Goal: Task Accomplishment & Management: Manage account settings

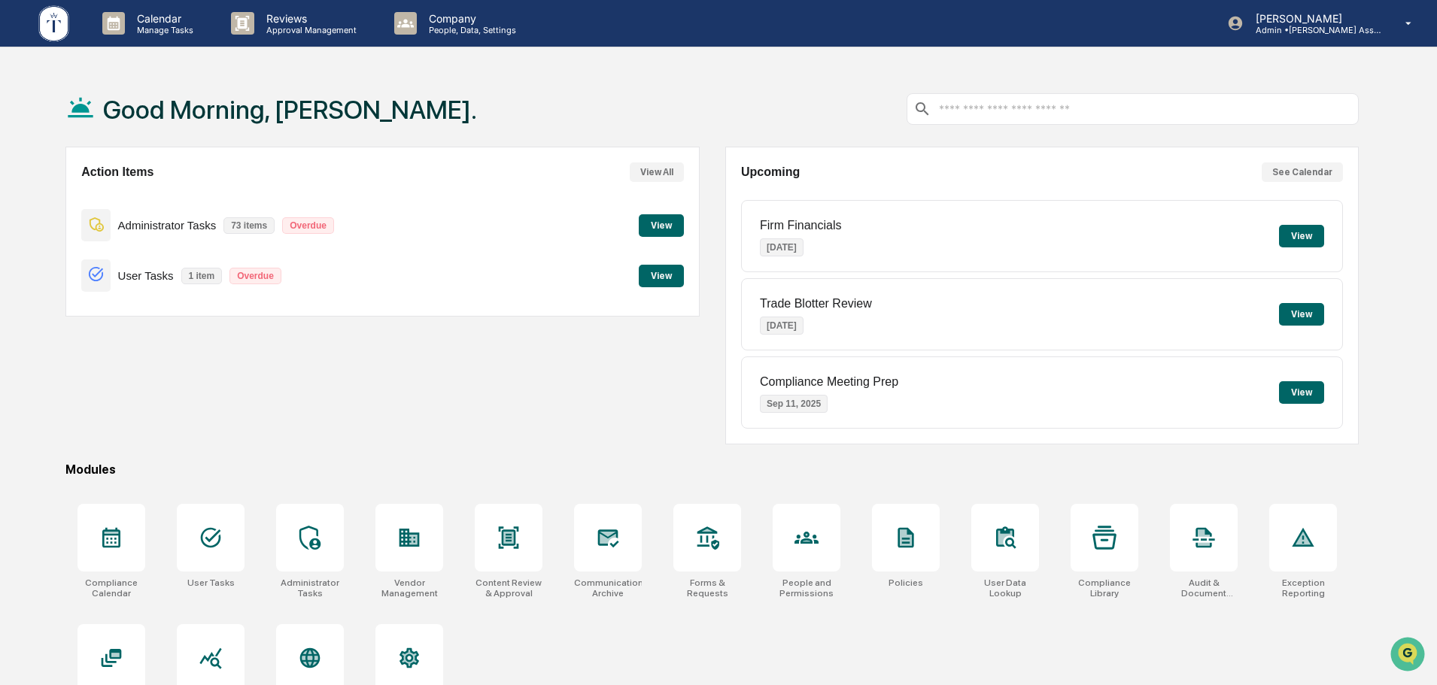
click at [669, 278] on button "View" at bounding box center [661, 276] width 45 height 23
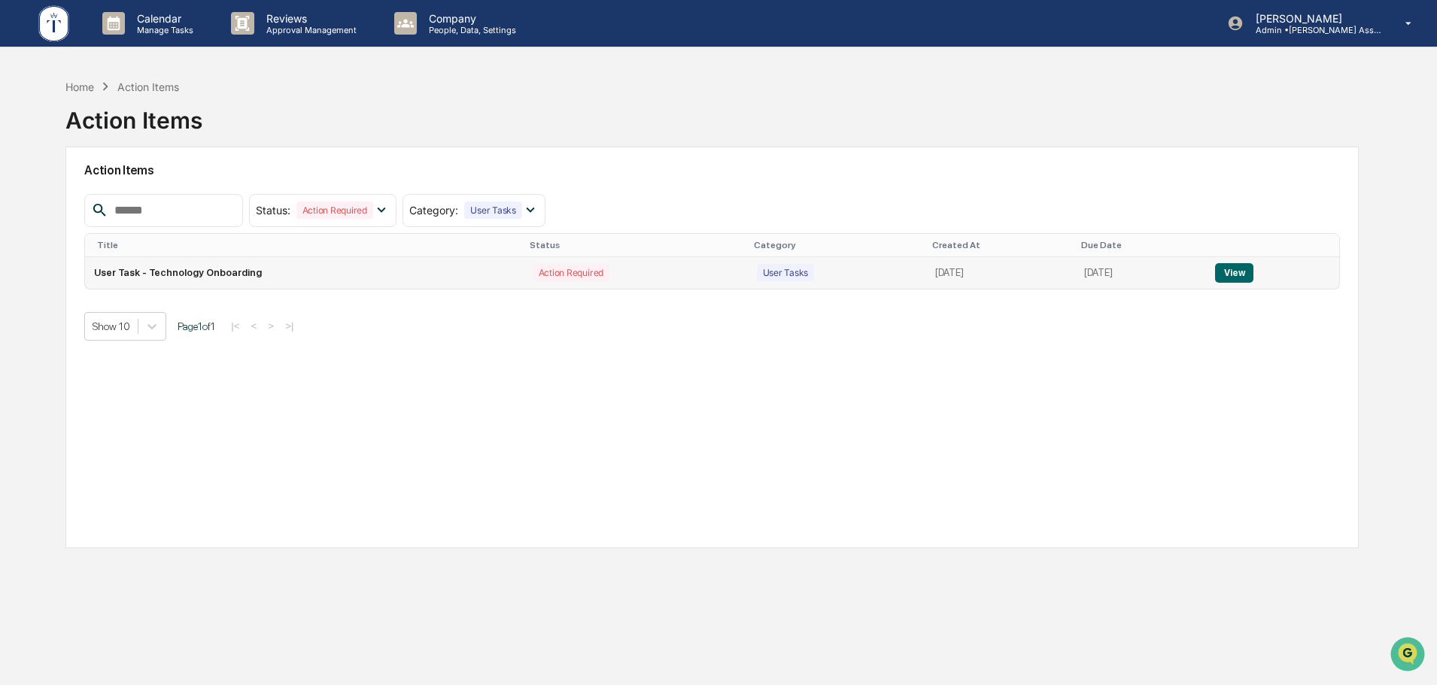
click at [1260, 281] on td "View" at bounding box center [1272, 273] width 133 height 32
click at [1231, 276] on button "View" at bounding box center [1234, 273] width 38 height 20
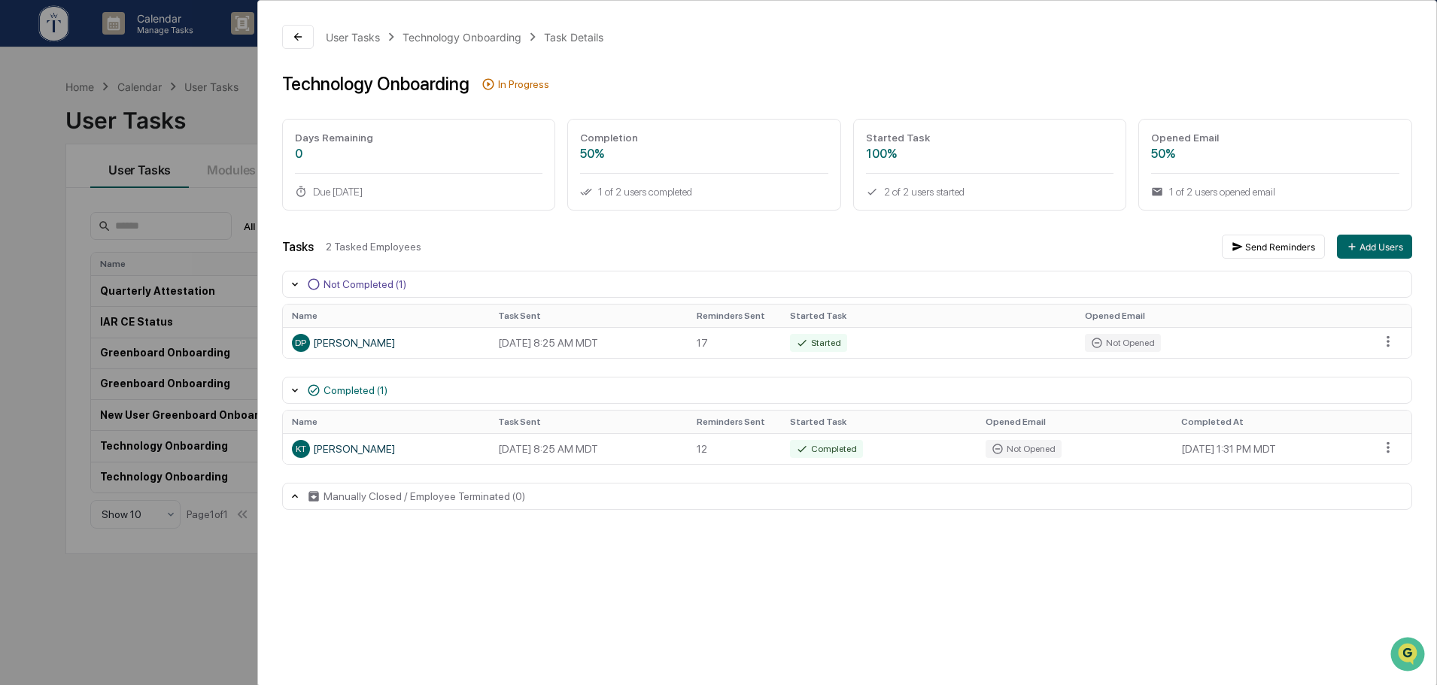
click at [201, 197] on div "User Tasks Technology Onboarding Task Details Technology Onboarding In Progress…" at bounding box center [718, 342] width 1437 height 685
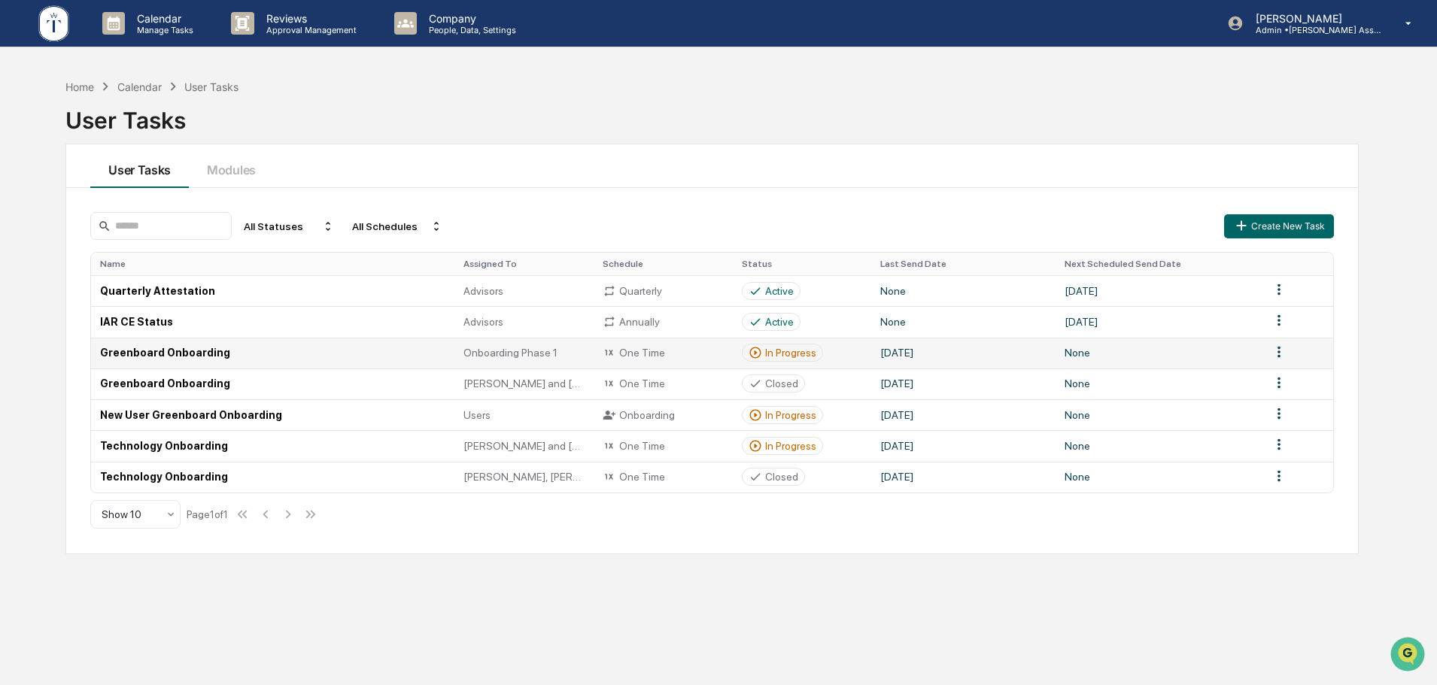
click at [777, 356] on div "In Progress" at bounding box center [790, 353] width 51 height 12
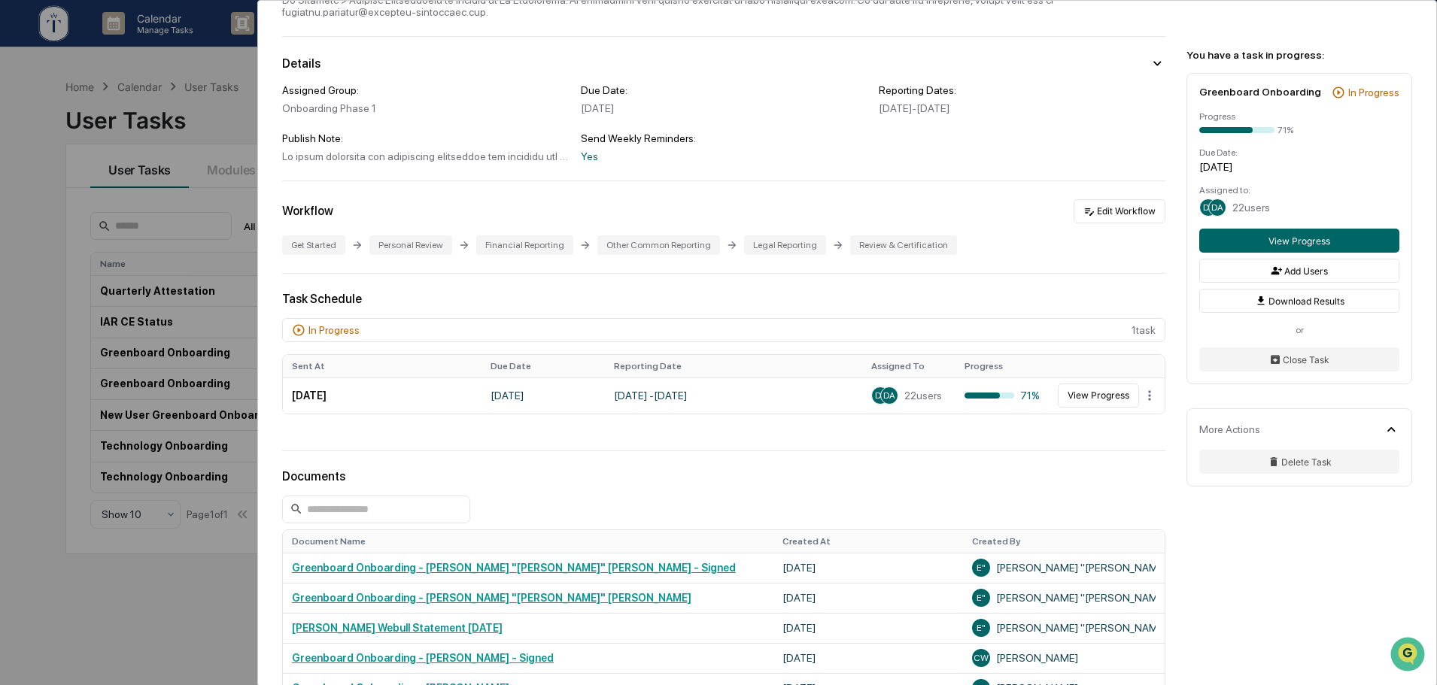
scroll to position [126, 0]
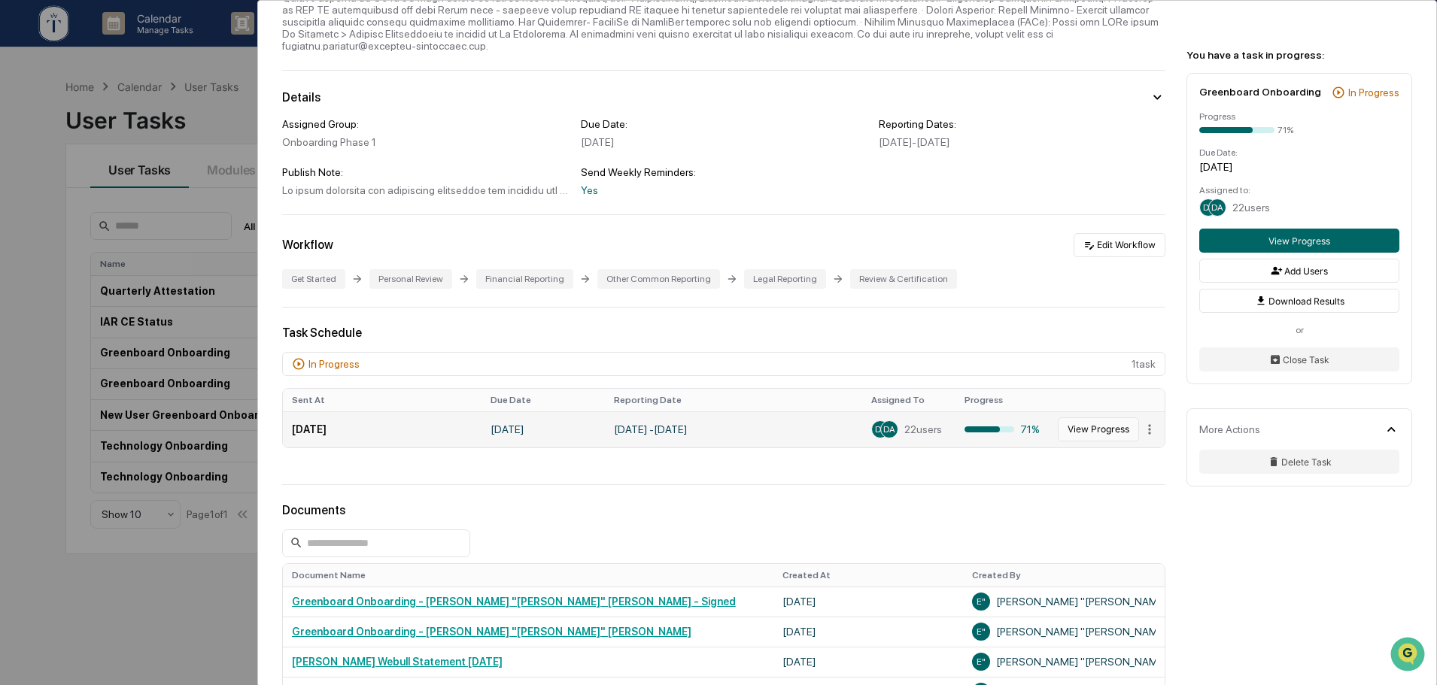
click at [1113, 427] on button "View Progress" at bounding box center [1098, 429] width 81 height 24
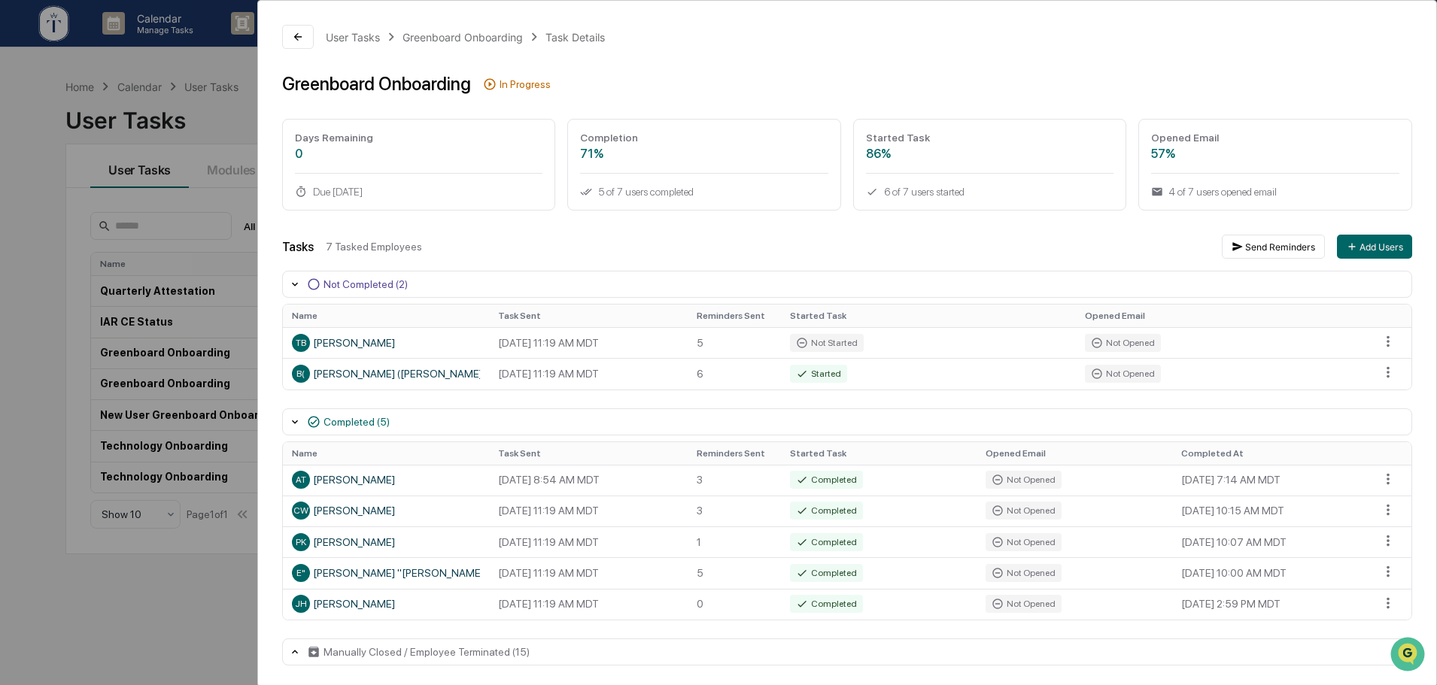
click at [205, 580] on div "User Tasks Greenboard Onboarding Task Details Greenboard Onboarding In Progress…" at bounding box center [718, 342] width 1437 height 685
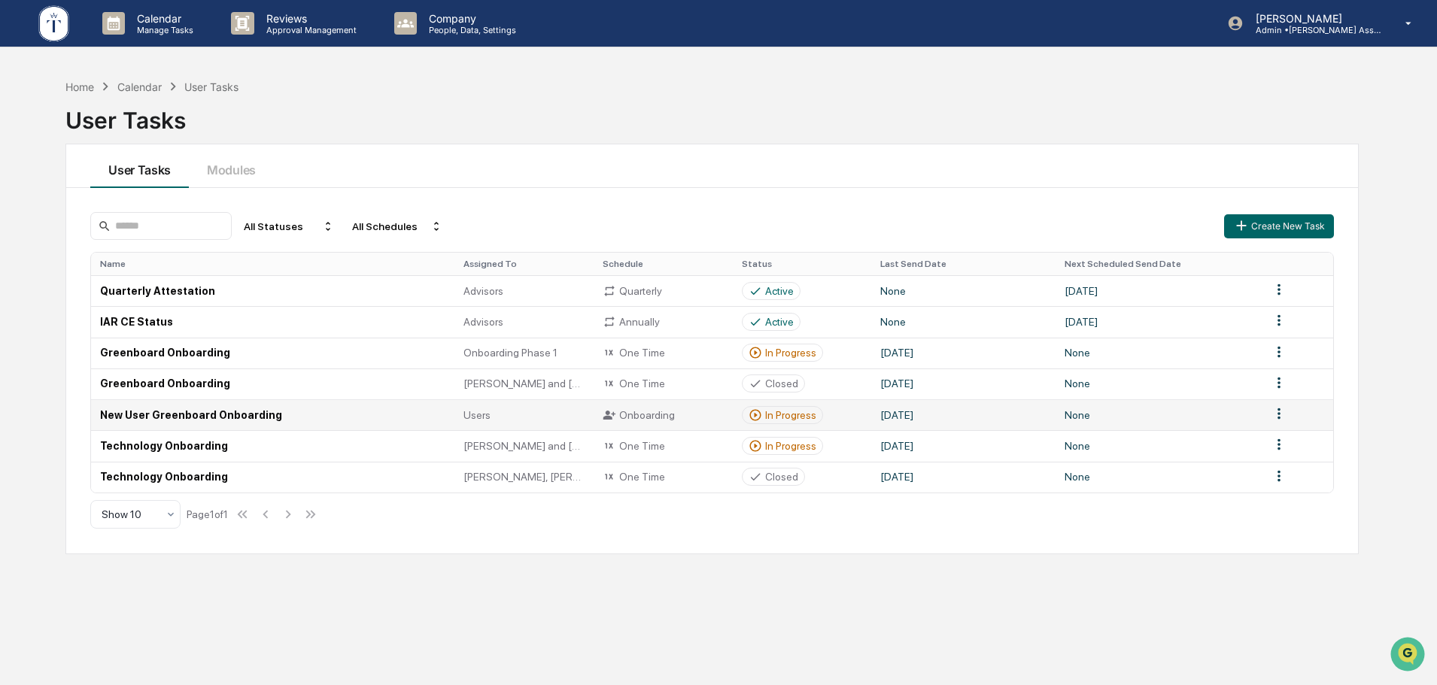
click at [797, 422] on div "In Progress" at bounding box center [782, 415] width 68 height 14
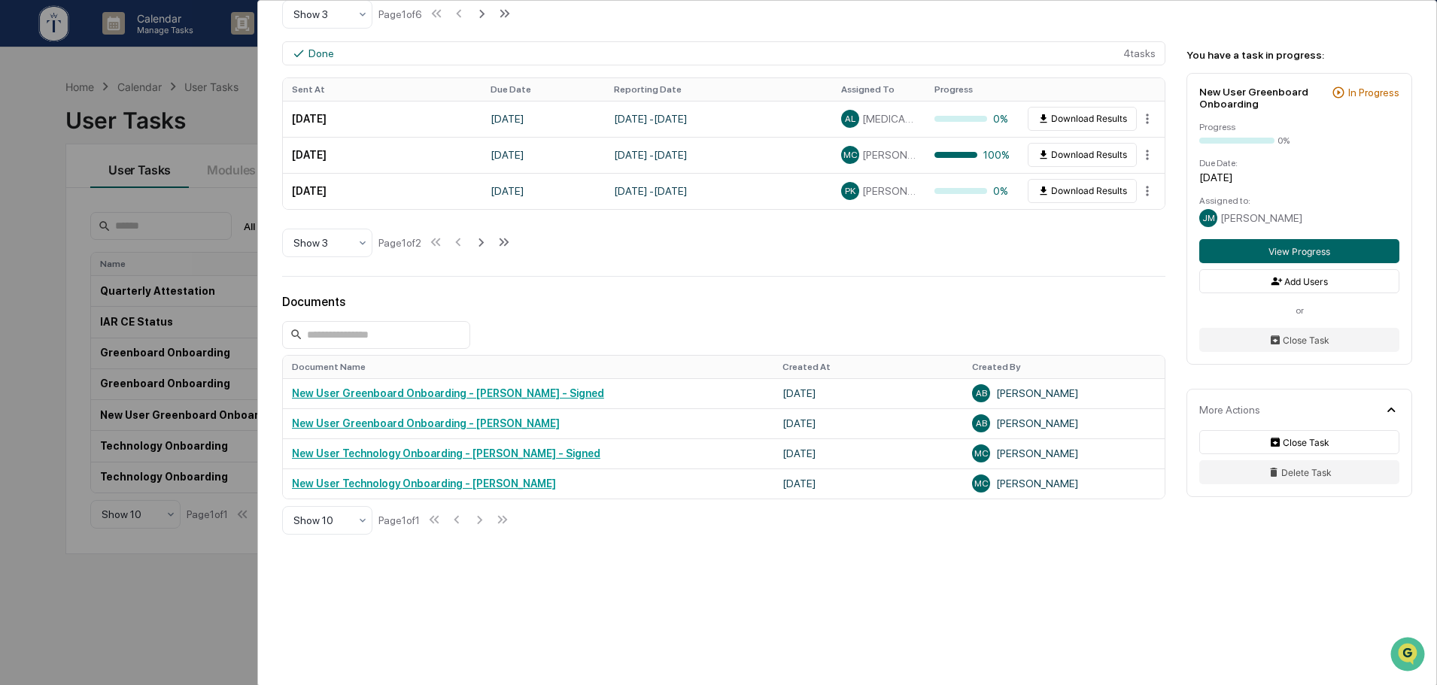
scroll to position [63, 0]
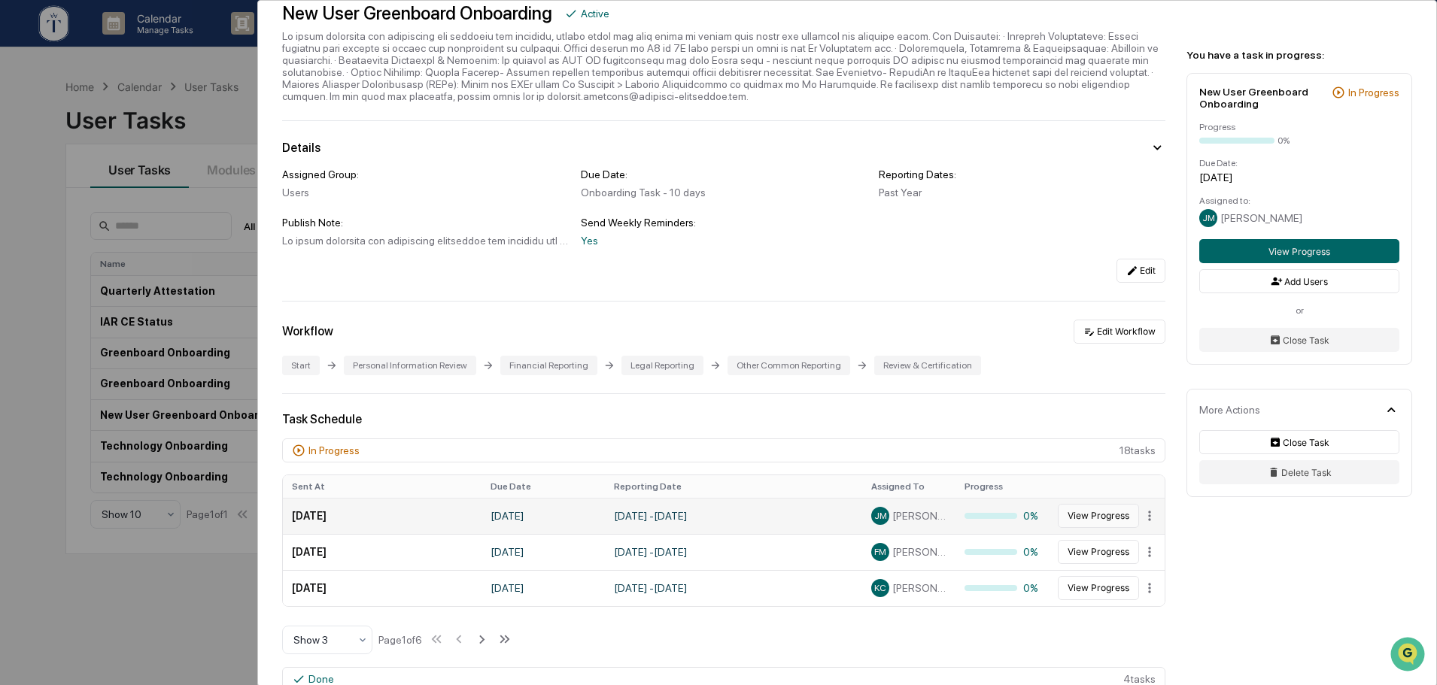
click at [1090, 513] on button "View Progress" at bounding box center [1098, 516] width 81 height 24
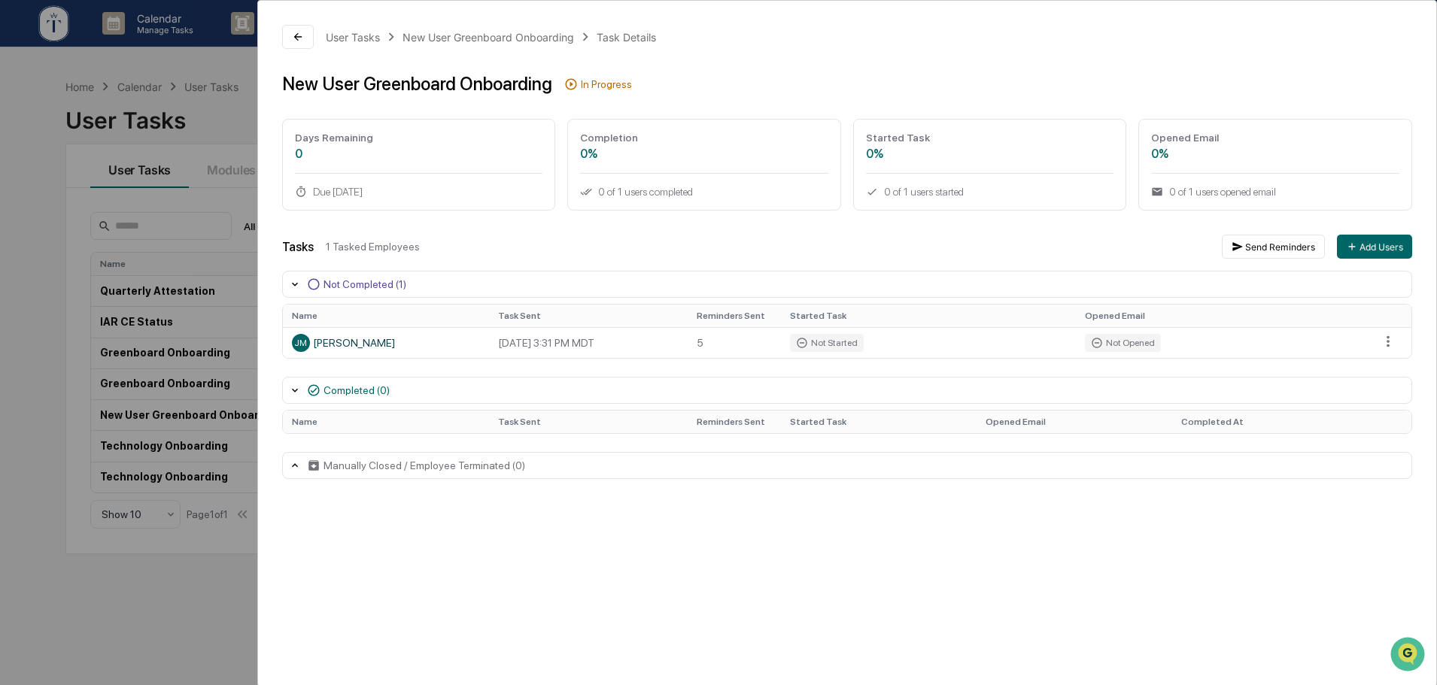
click at [214, 247] on div "User Tasks New User Greenboard Onboarding Task Details New User Greenboard Onbo…" at bounding box center [718, 342] width 1437 height 685
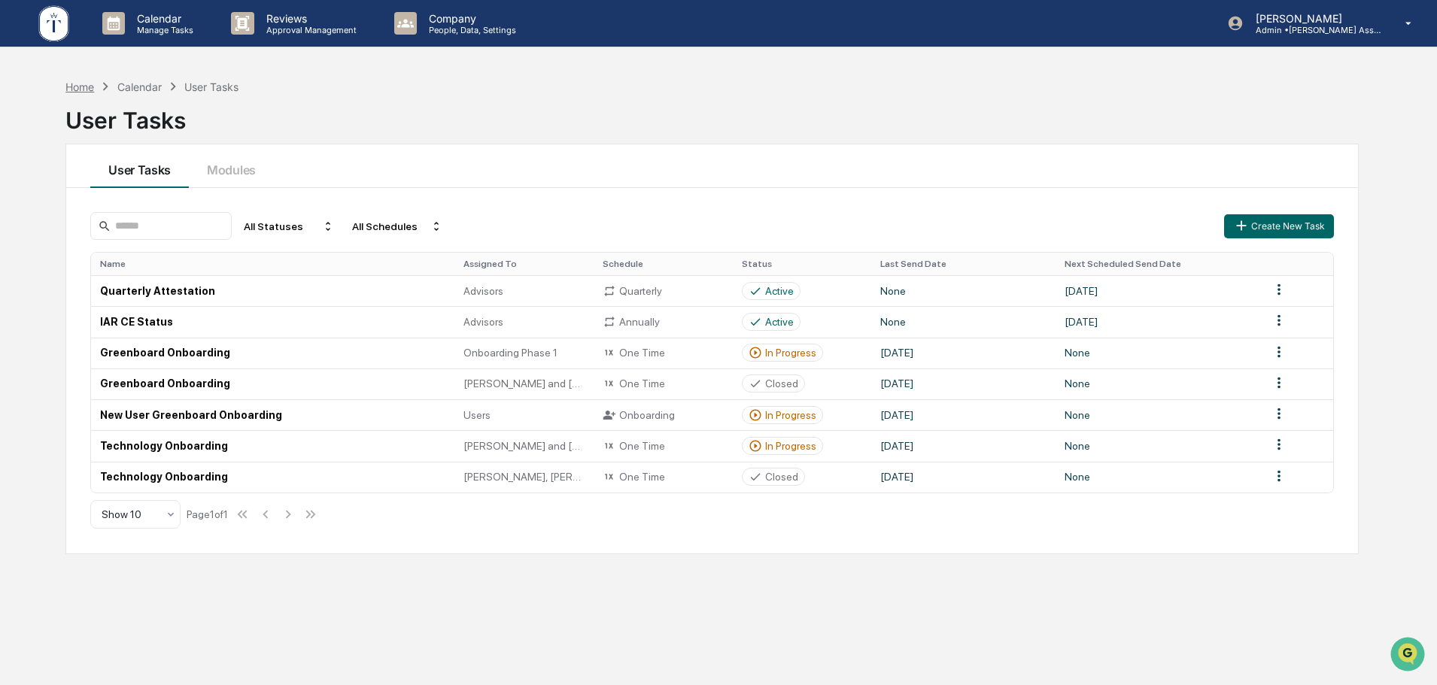
click at [83, 88] on div "Home" at bounding box center [79, 86] width 29 height 13
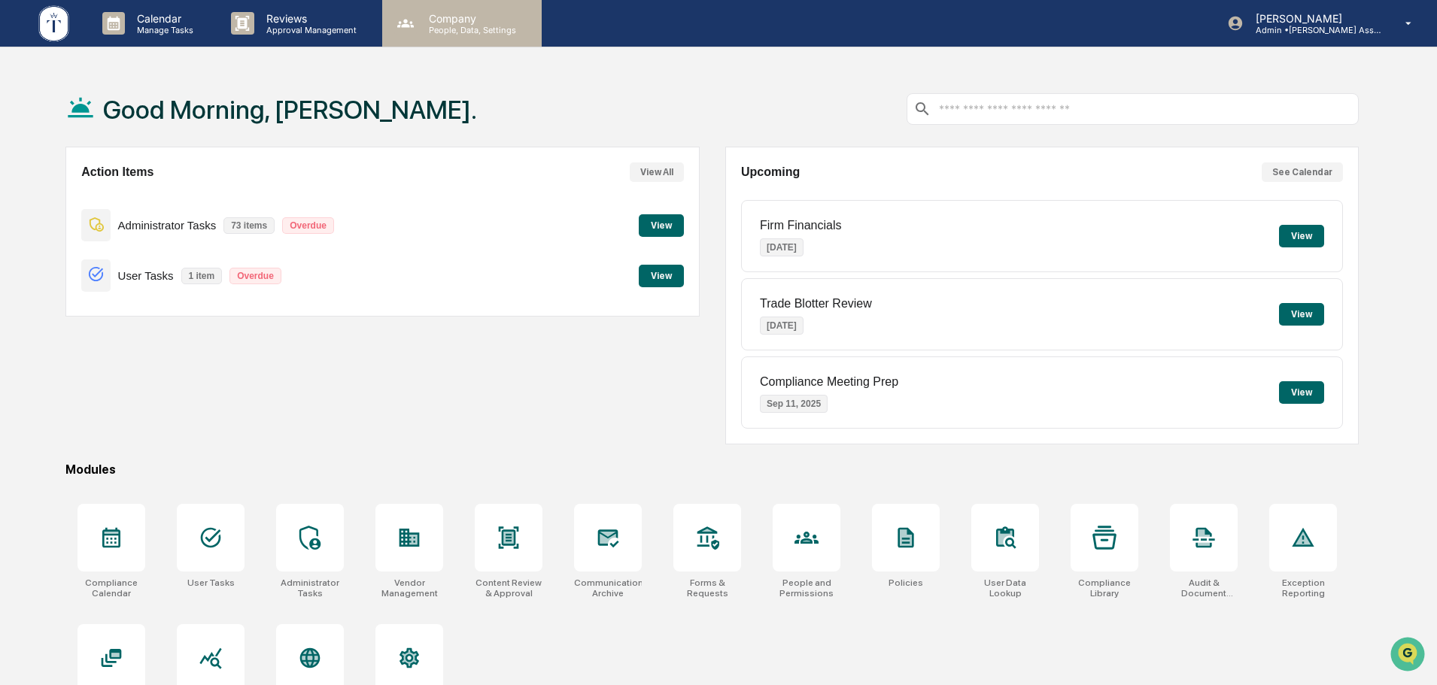
click at [483, 26] on p "People, Data, Settings" at bounding box center [470, 30] width 107 height 11
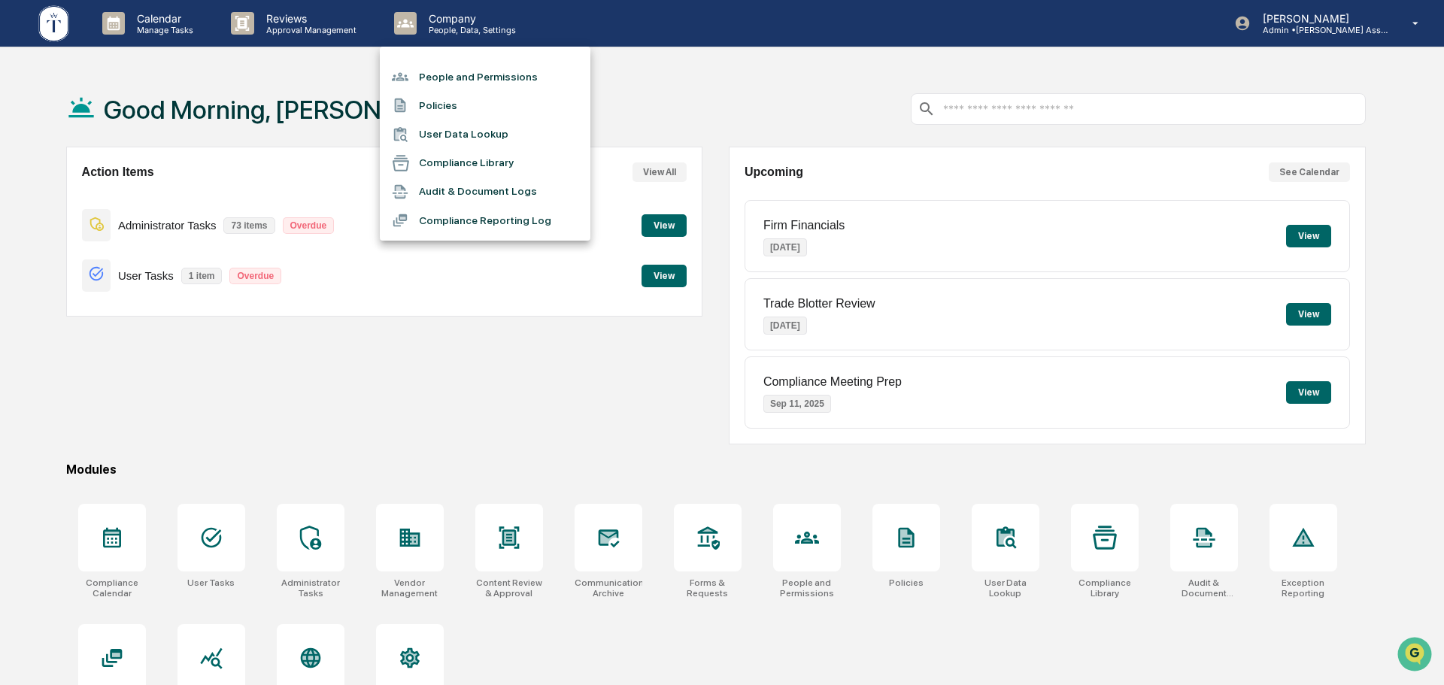
click at [518, 545] on div at bounding box center [722, 342] width 1444 height 685
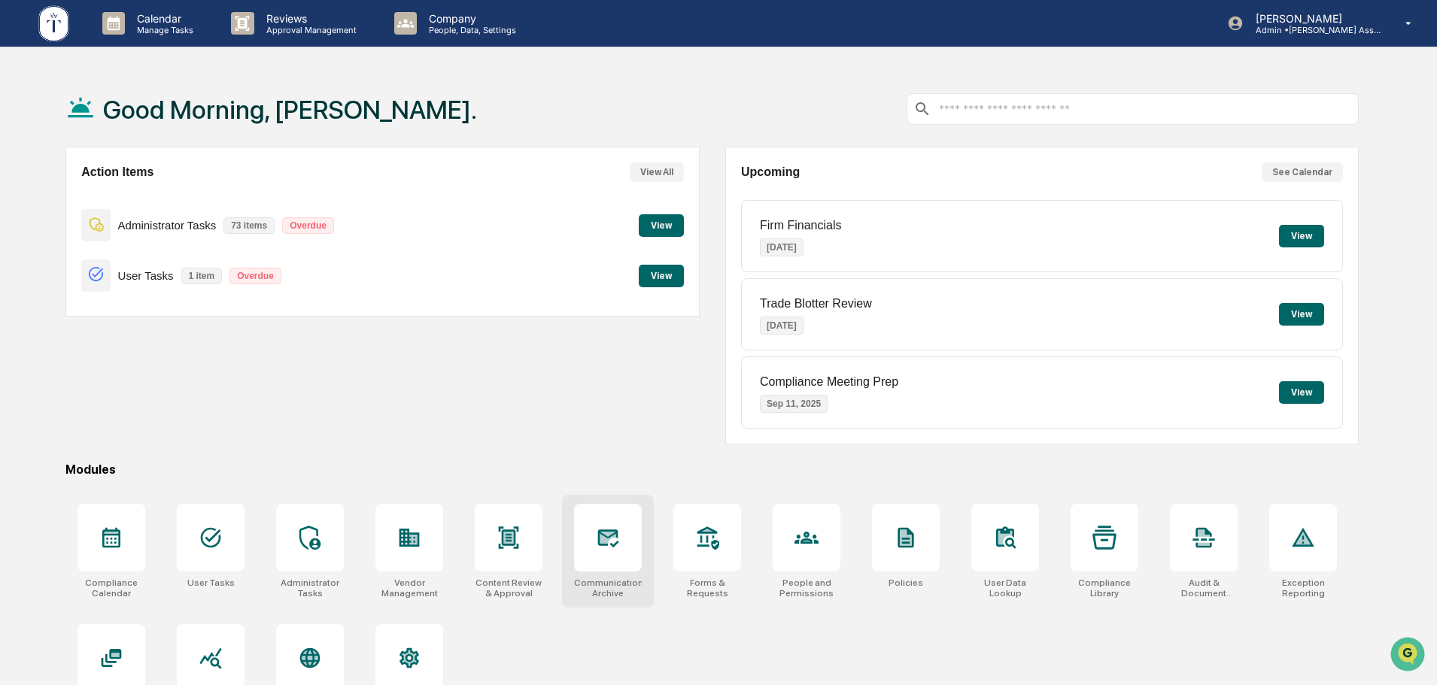
click at [599, 553] on div at bounding box center [608, 538] width 68 height 68
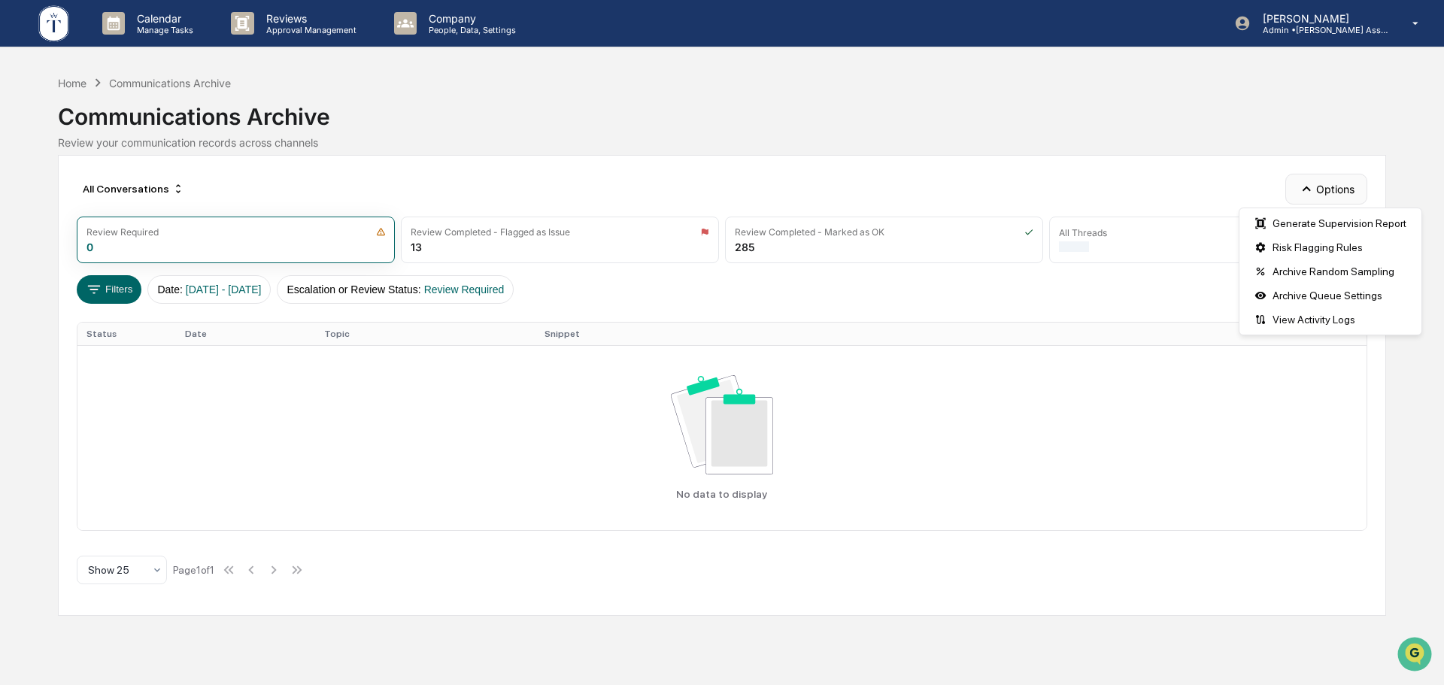
click at [1351, 192] on button "Options" at bounding box center [1327, 189] width 82 height 30
click at [1347, 192] on button "Options" at bounding box center [1327, 189] width 82 height 30
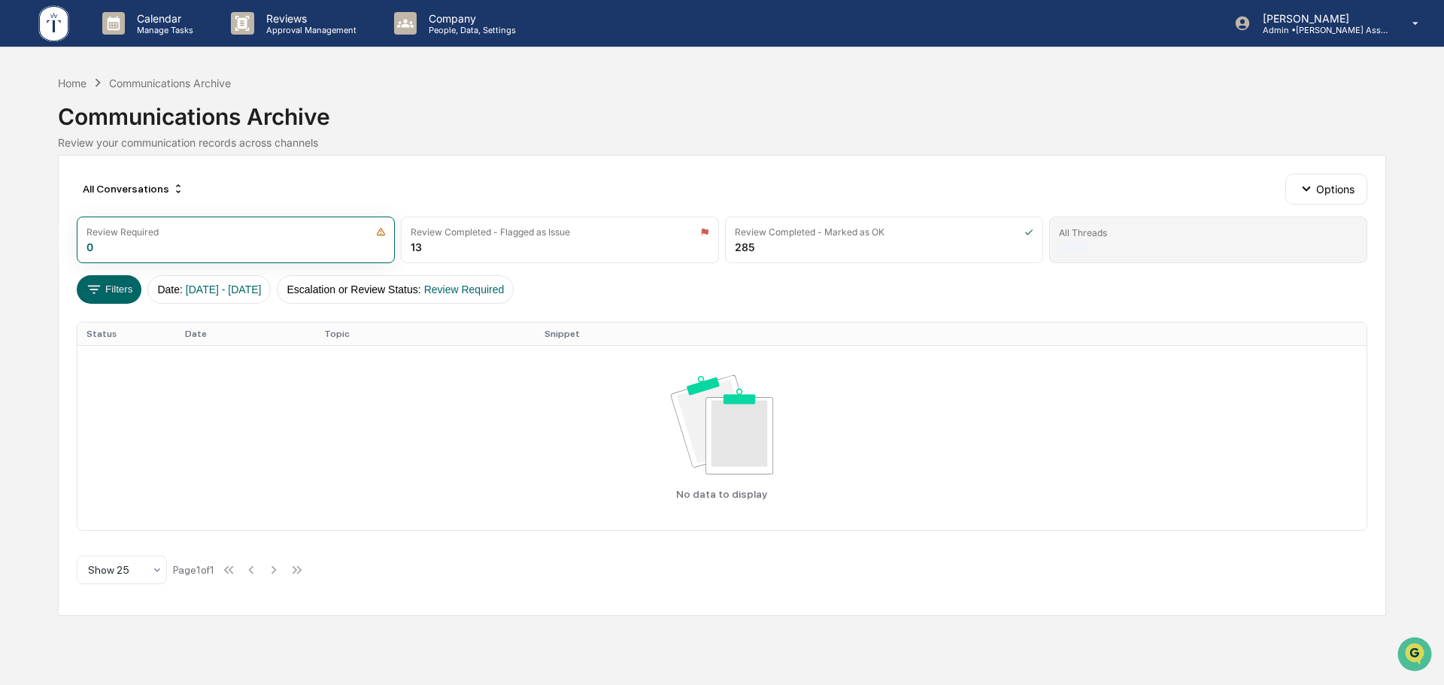
click at [1146, 241] on div "All Threads" at bounding box center [1208, 240] width 318 height 47
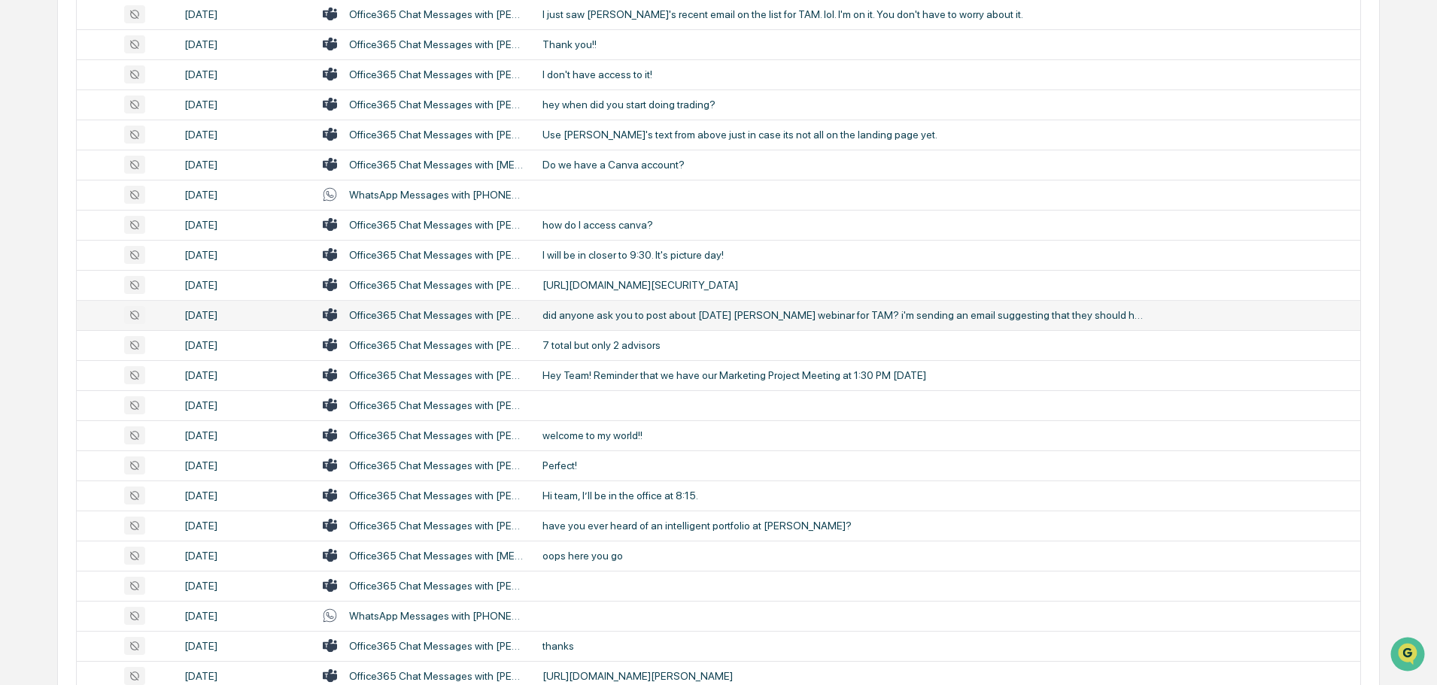
scroll to position [498, 0]
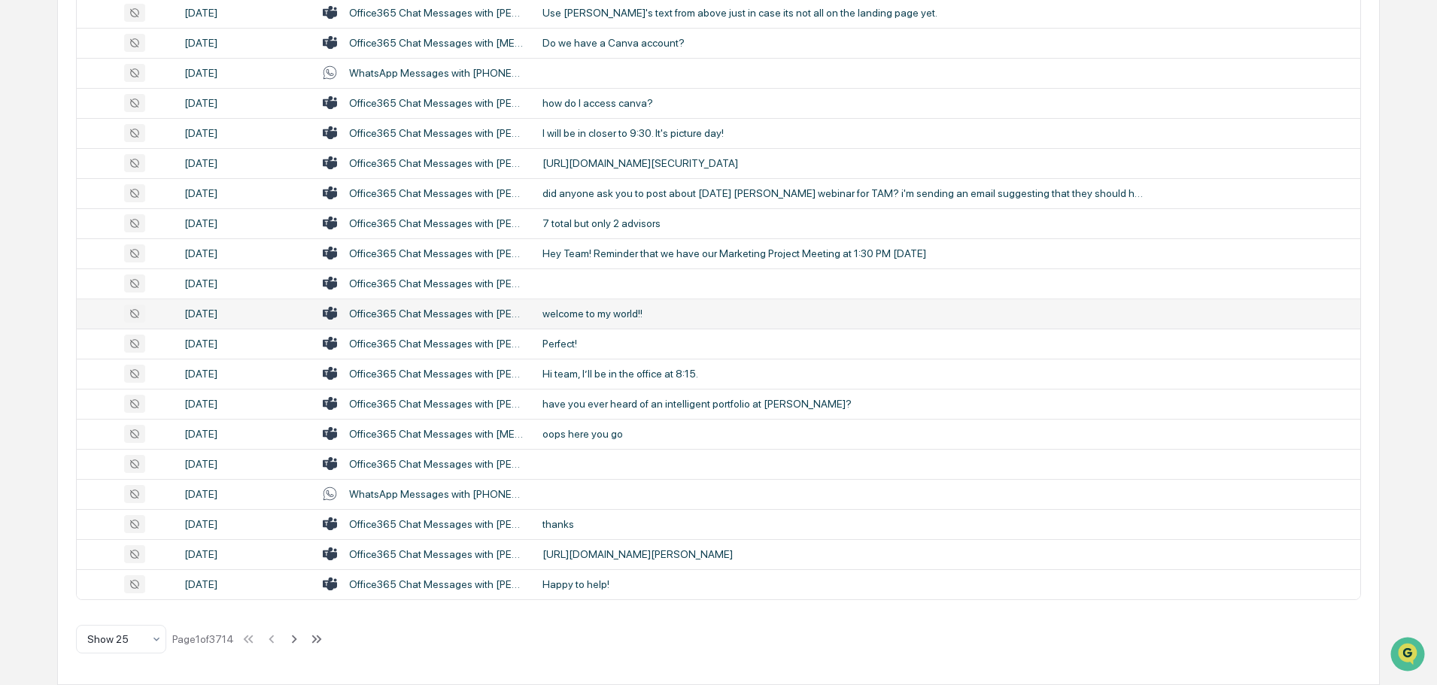
click at [700, 315] on div "welcome to my world!!" at bounding box center [843, 314] width 602 height 12
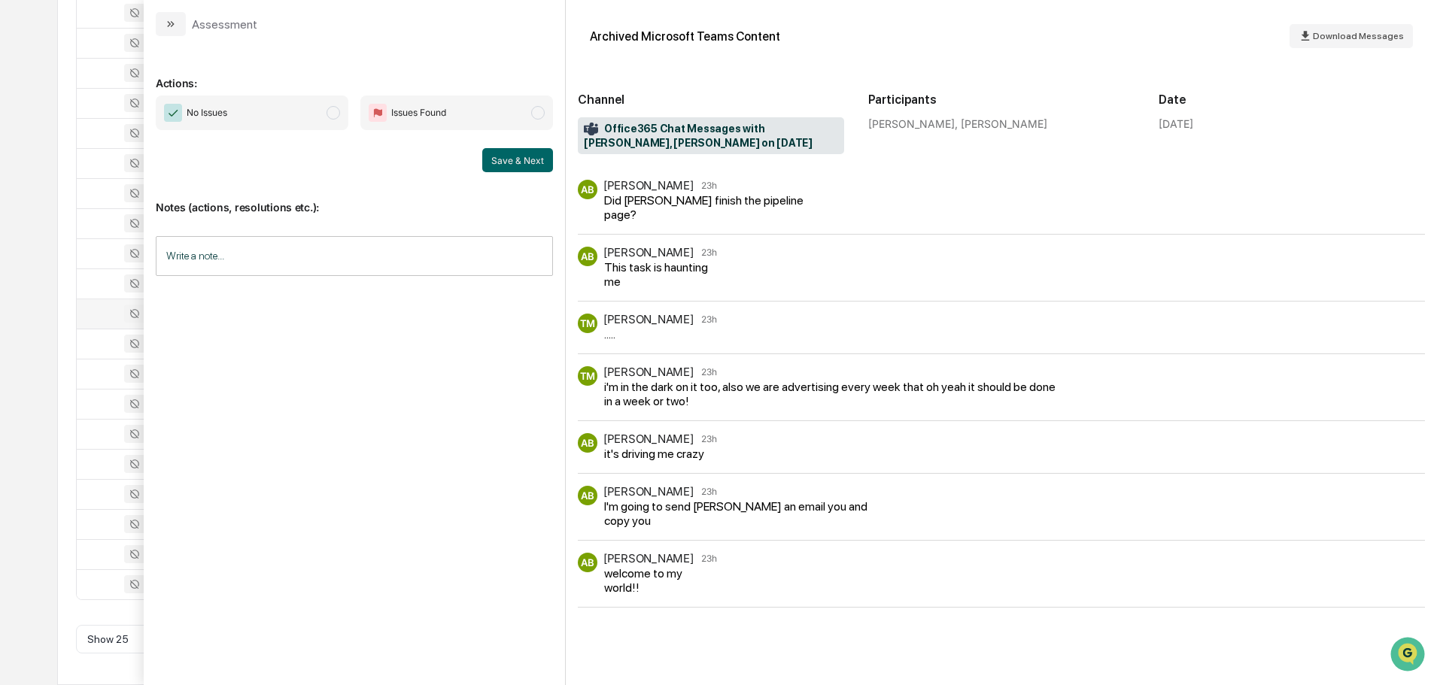
click at [58, 300] on div "All Conversations Options Review Required 0 Review Completed - Flagged as Issue…" at bounding box center [718, 171] width 1322 height 1028
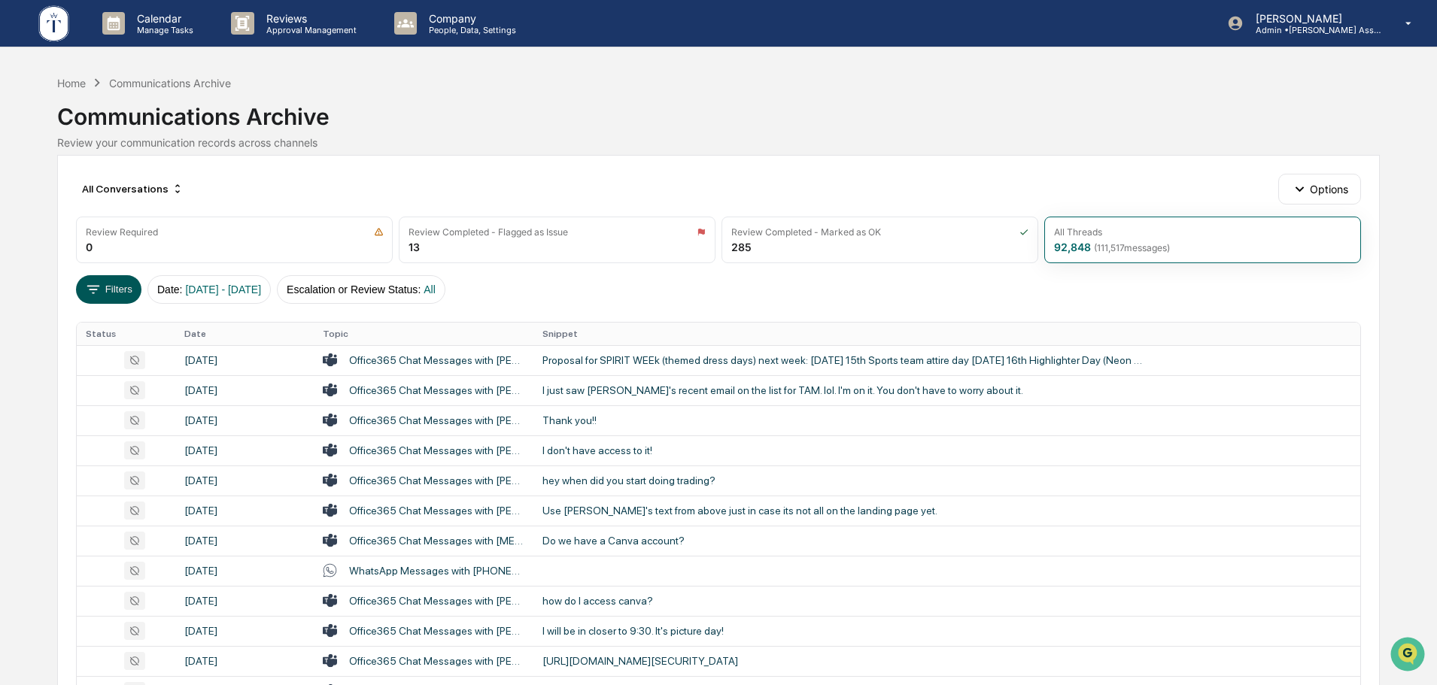
click at [90, 282] on icon at bounding box center [93, 289] width 17 height 17
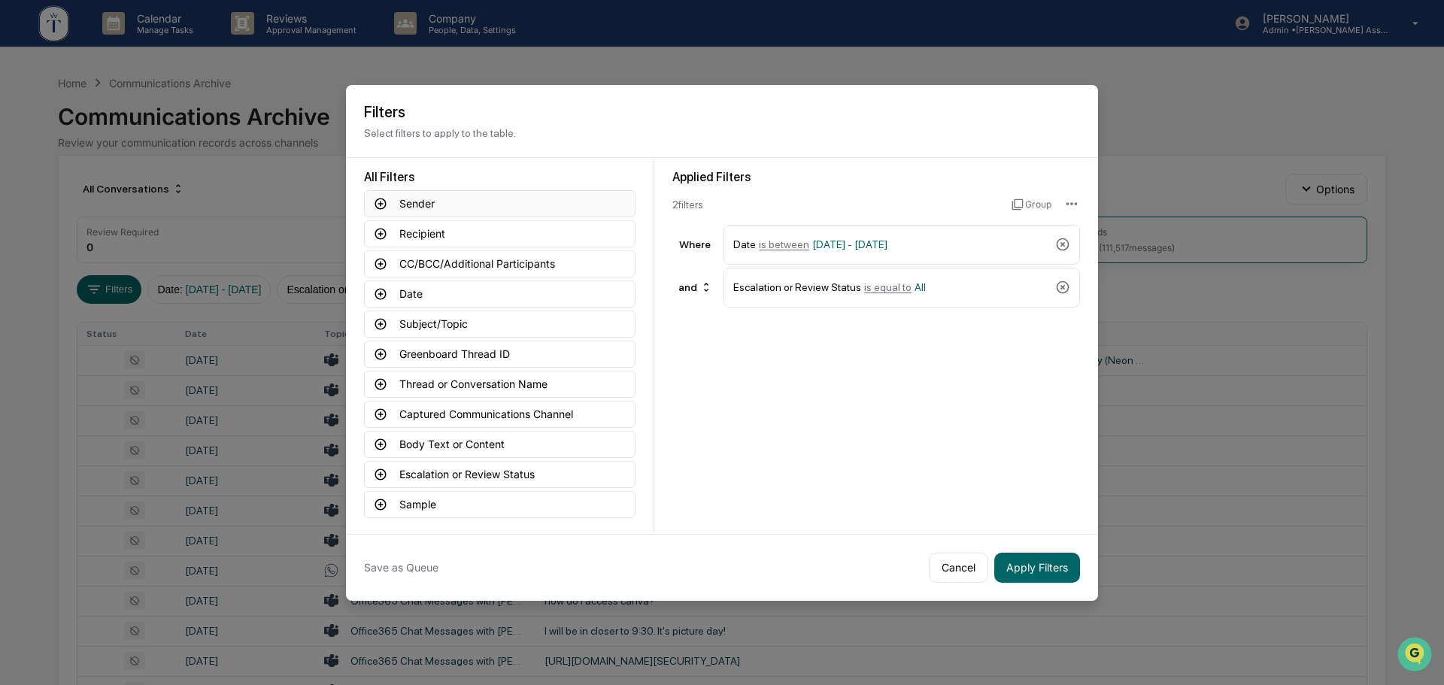
click at [468, 209] on button "Sender" at bounding box center [500, 203] width 272 height 27
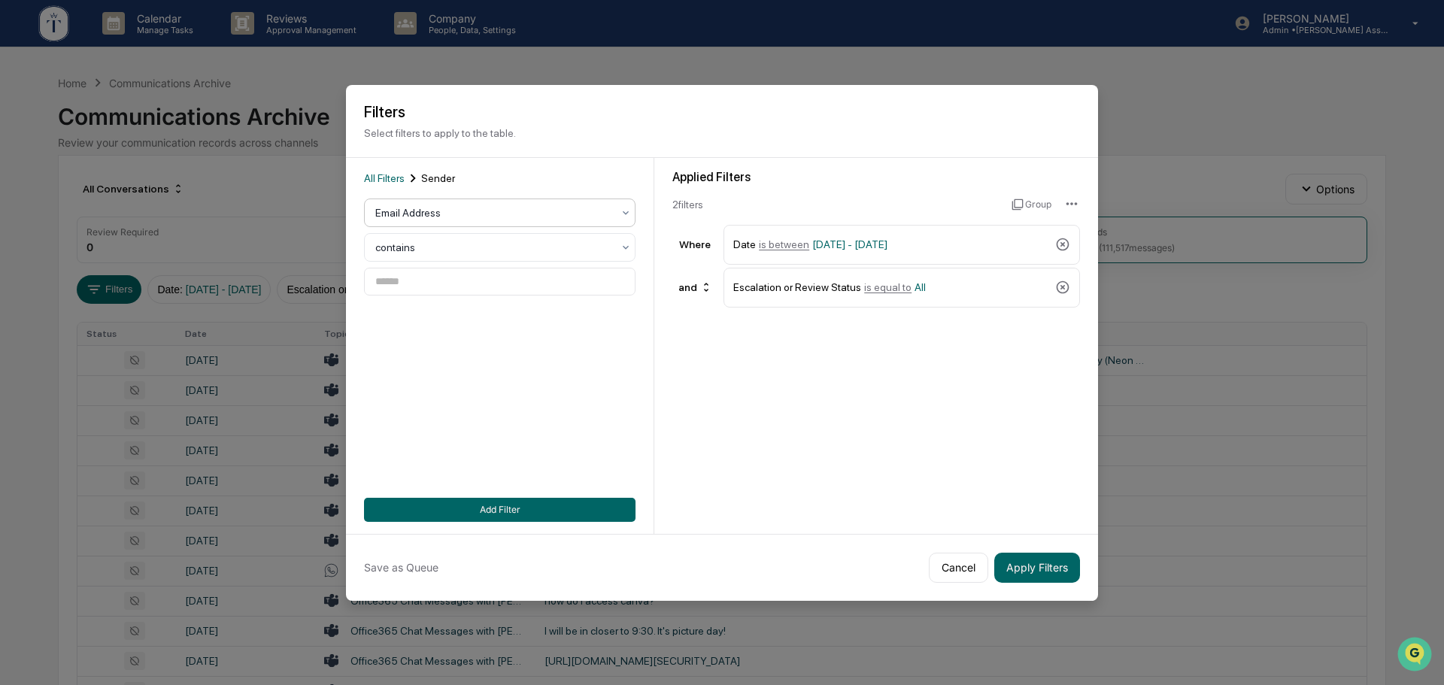
click at [465, 209] on div at bounding box center [493, 212] width 237 height 15
click at [389, 187] on div "All Filters Sender Email Address contains Add Filter" at bounding box center [500, 346] width 272 height 352
click at [389, 179] on span "All Filters" at bounding box center [384, 178] width 41 height 12
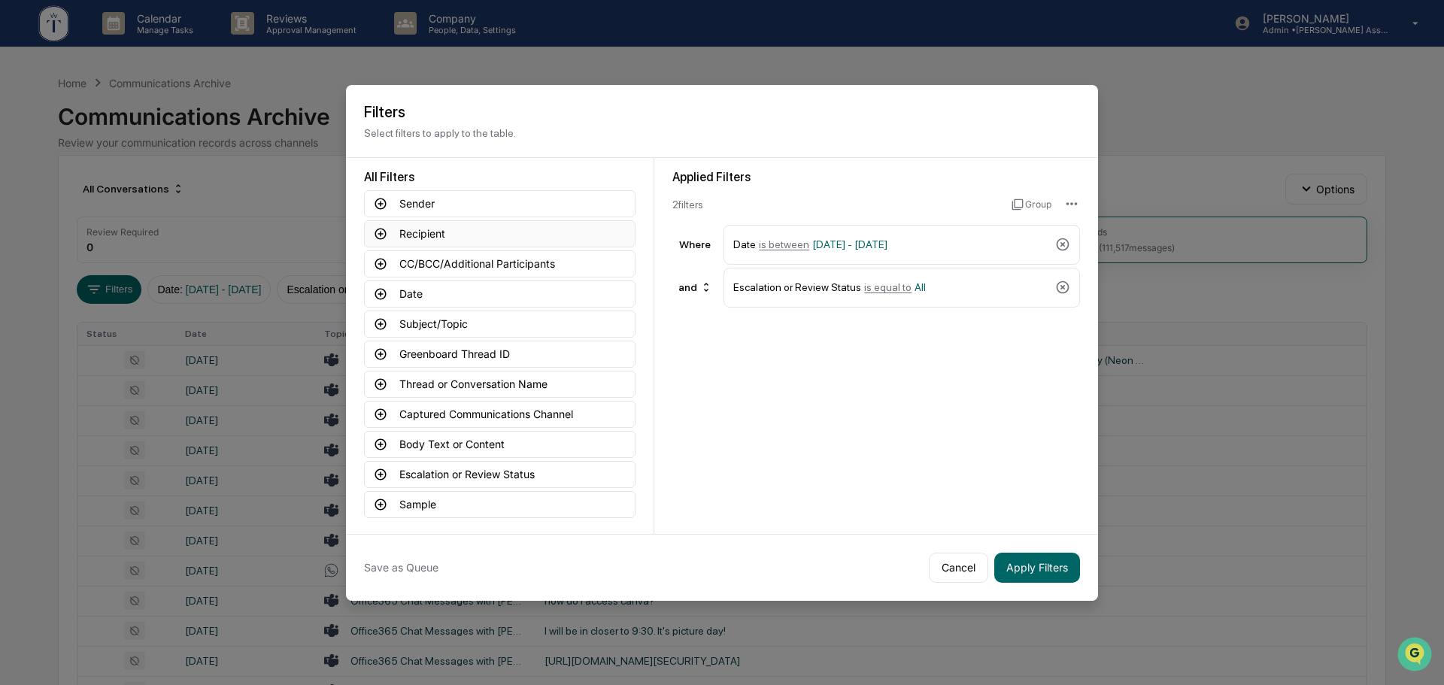
click at [465, 233] on button "Recipient" at bounding box center [500, 233] width 272 height 27
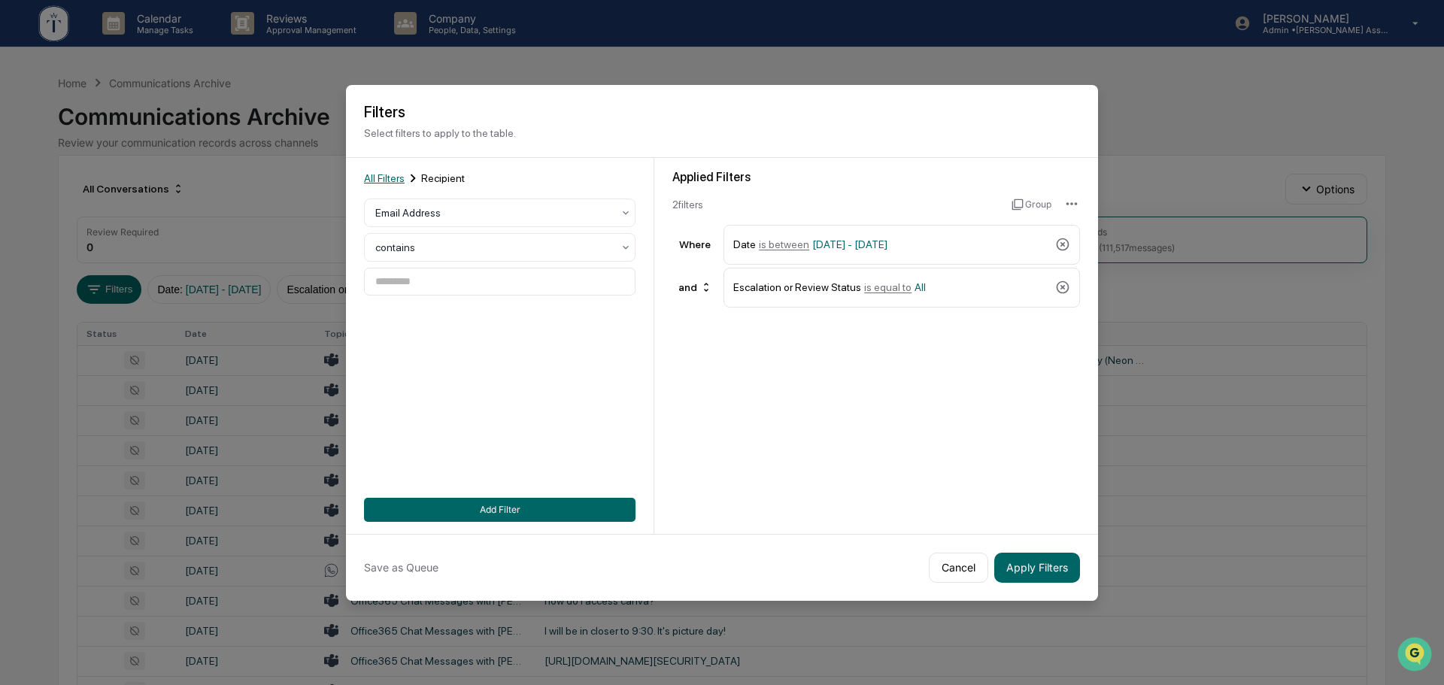
click at [390, 178] on span "All Filters" at bounding box center [384, 178] width 41 height 12
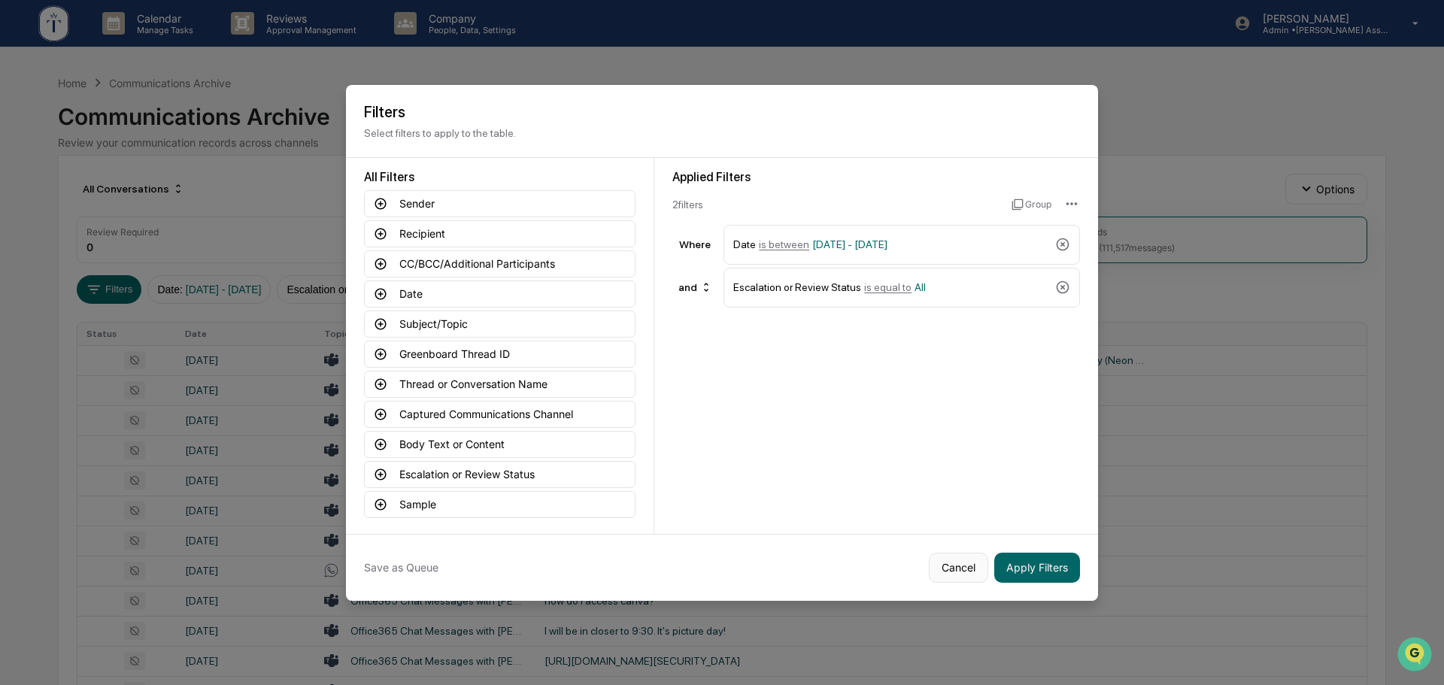
click at [952, 560] on button "Cancel" at bounding box center [958, 568] width 59 height 30
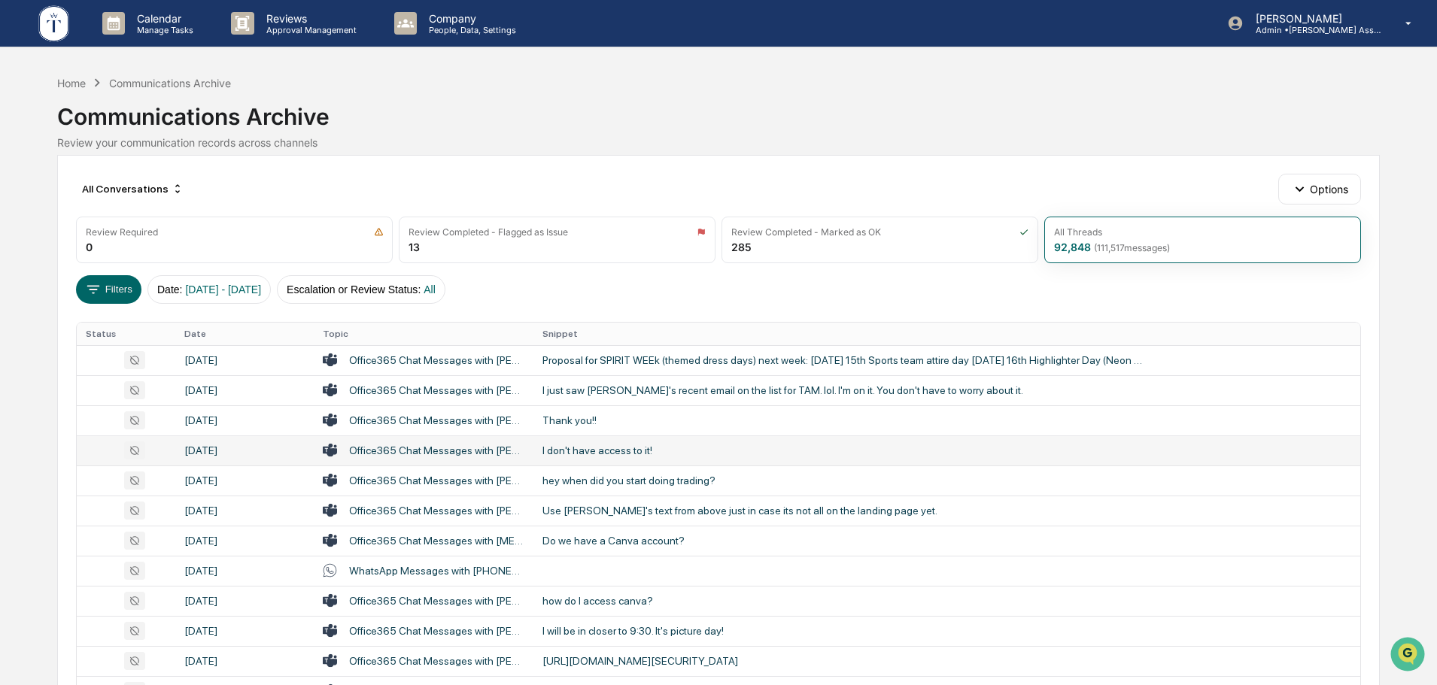
scroll to position [498, 0]
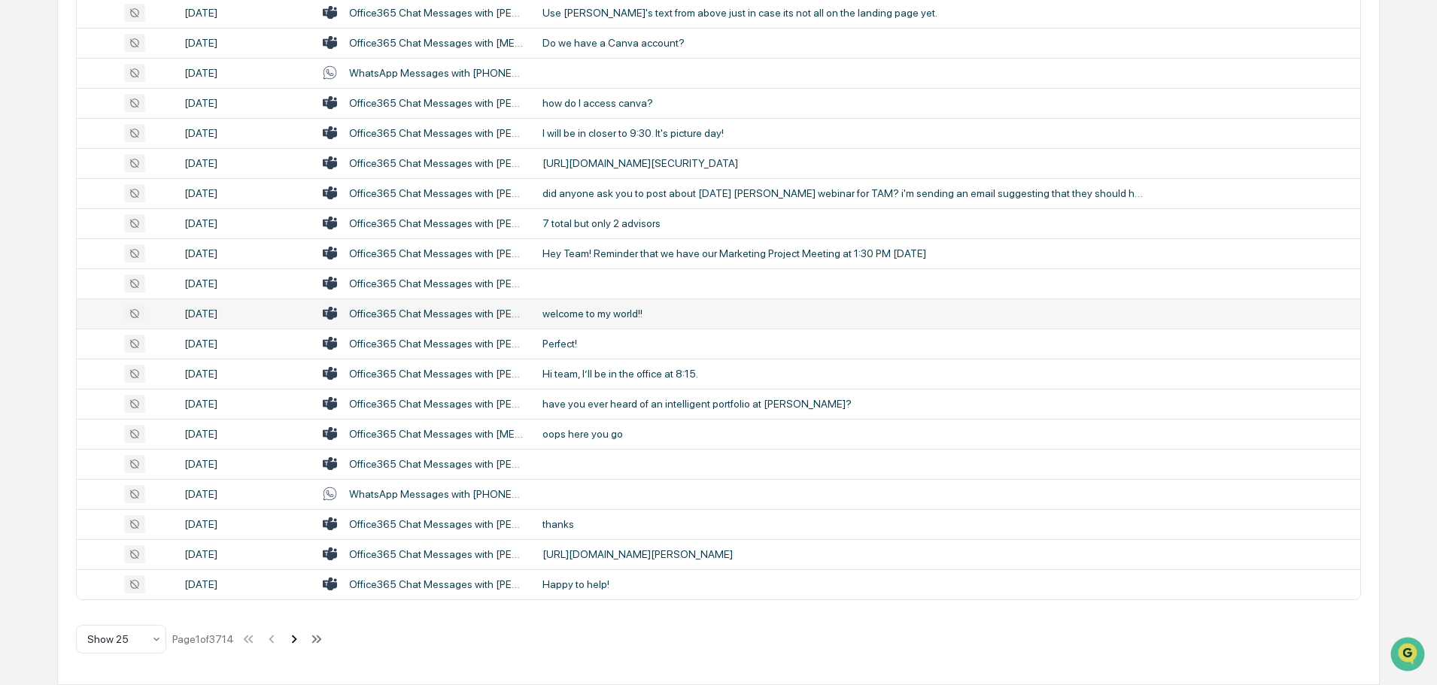
click at [293, 641] on icon at bounding box center [294, 639] width 17 height 17
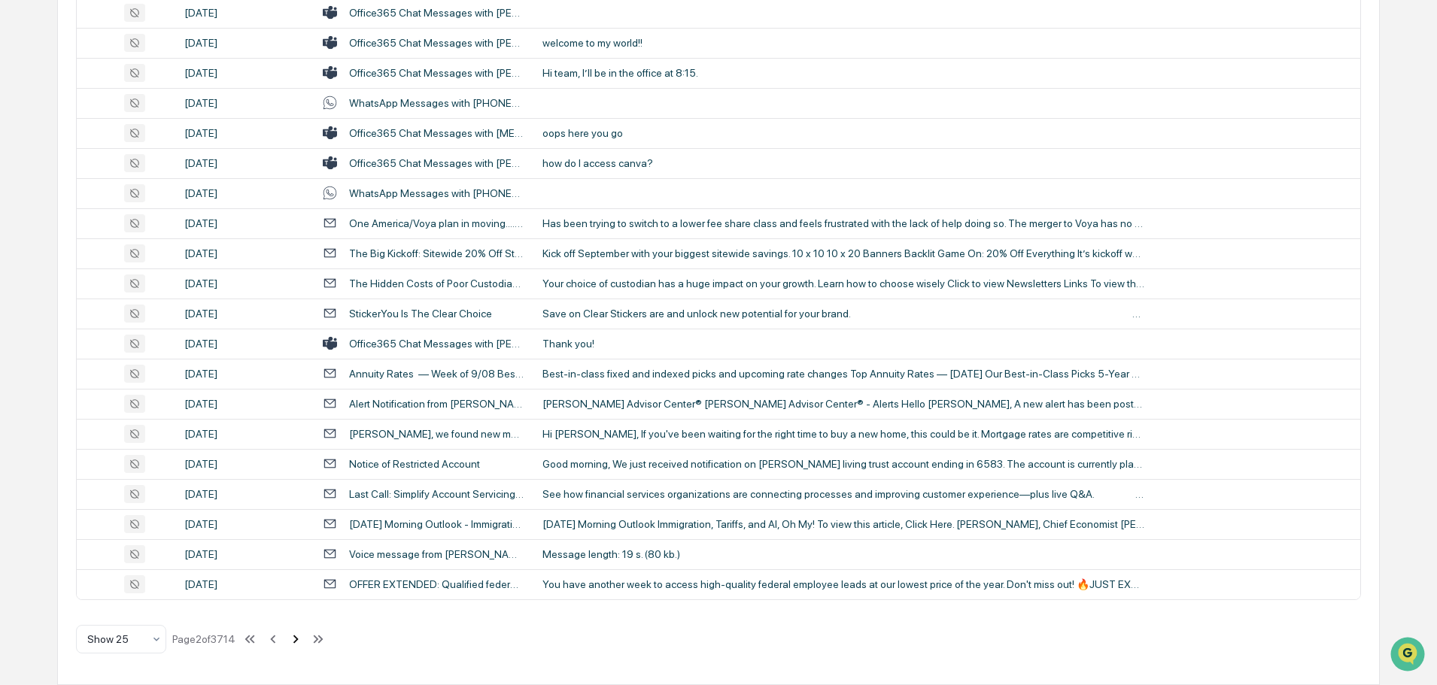
click at [293, 639] on icon at bounding box center [295, 639] width 17 height 17
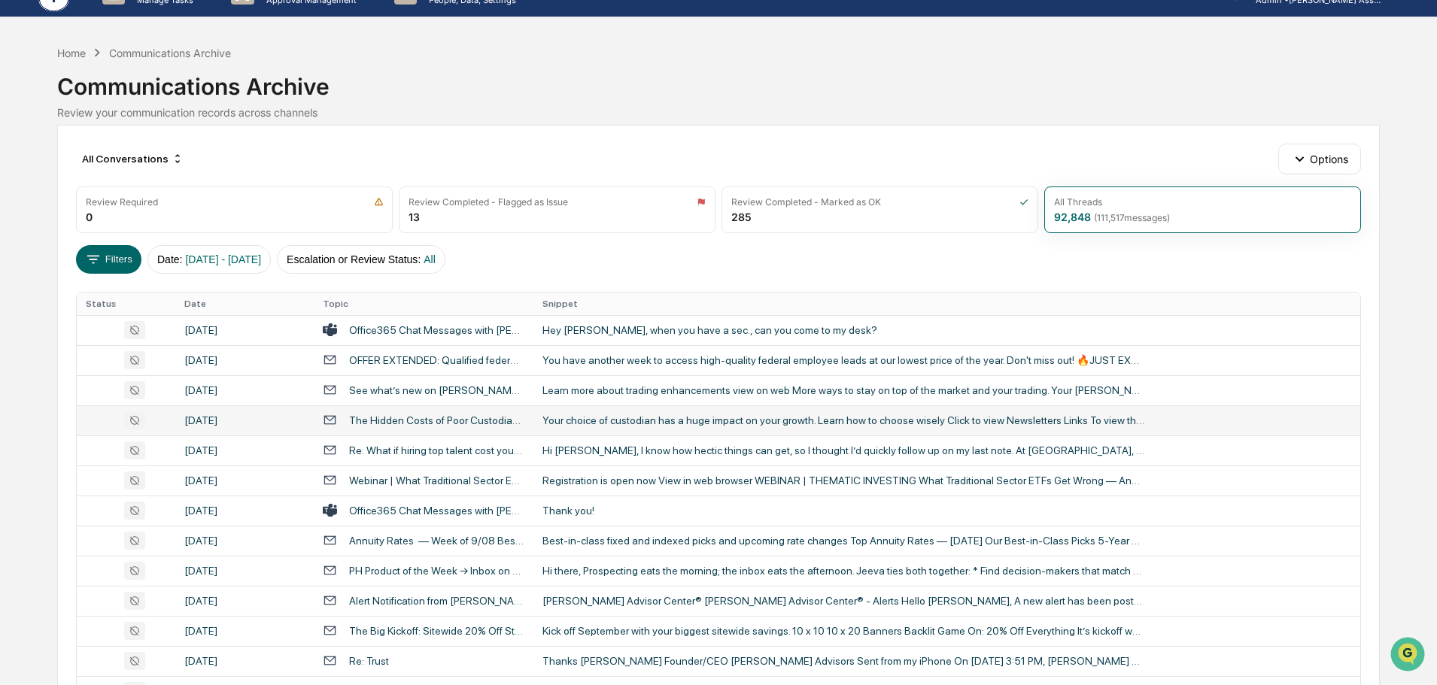
scroll to position [0, 0]
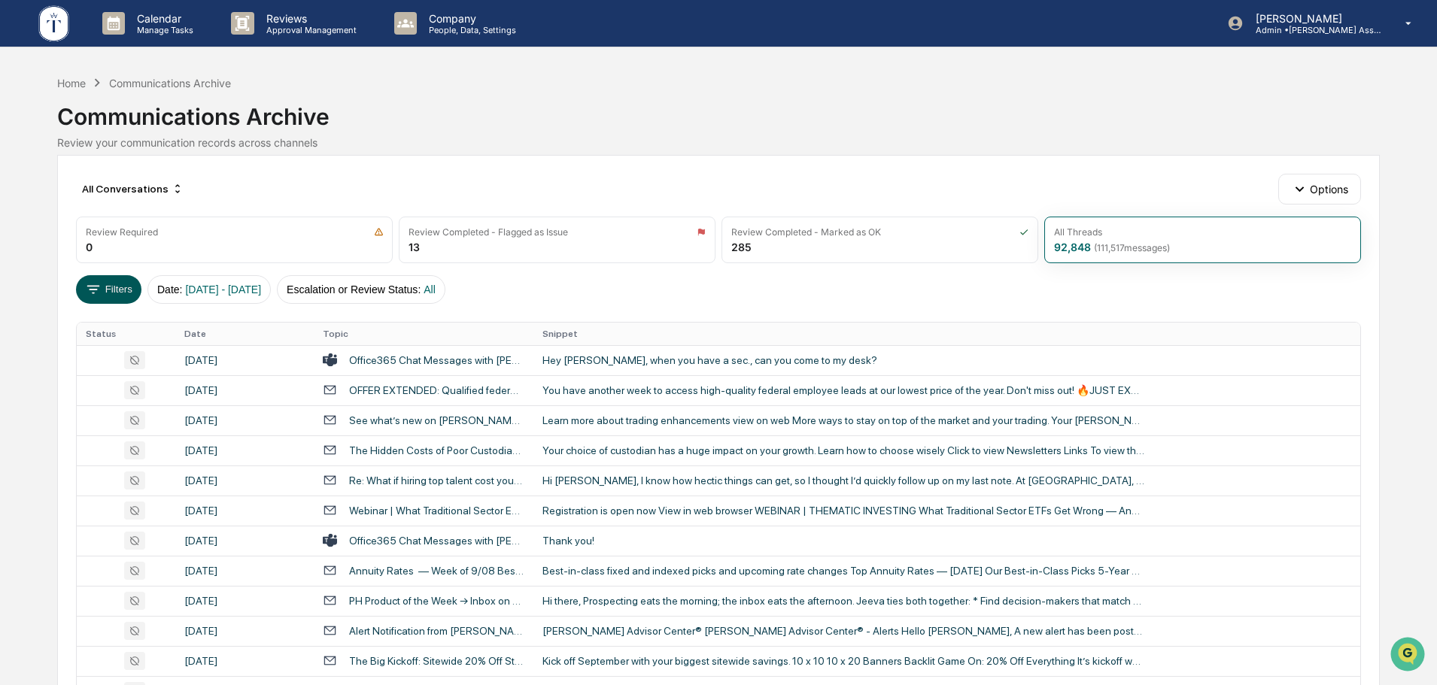
click at [133, 301] on button "Filters" at bounding box center [108, 289] width 65 height 29
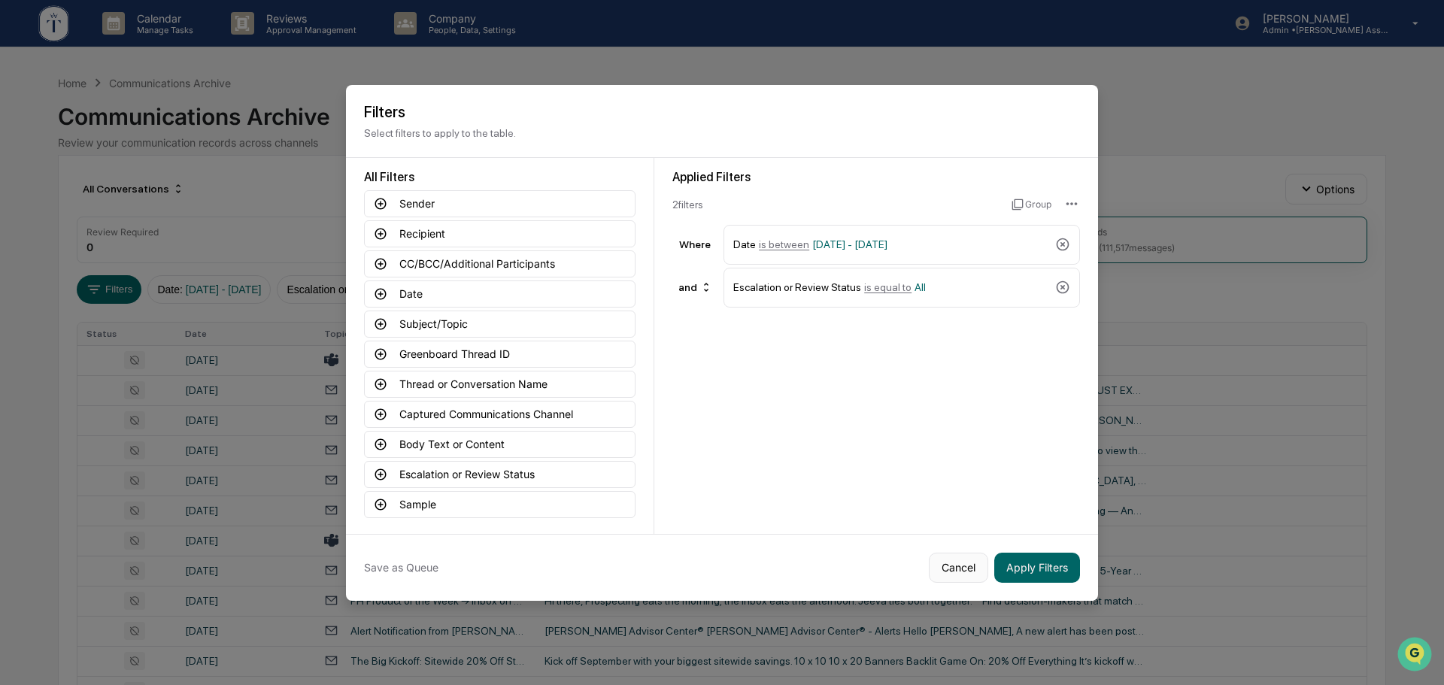
click at [960, 572] on button "Cancel" at bounding box center [958, 568] width 59 height 30
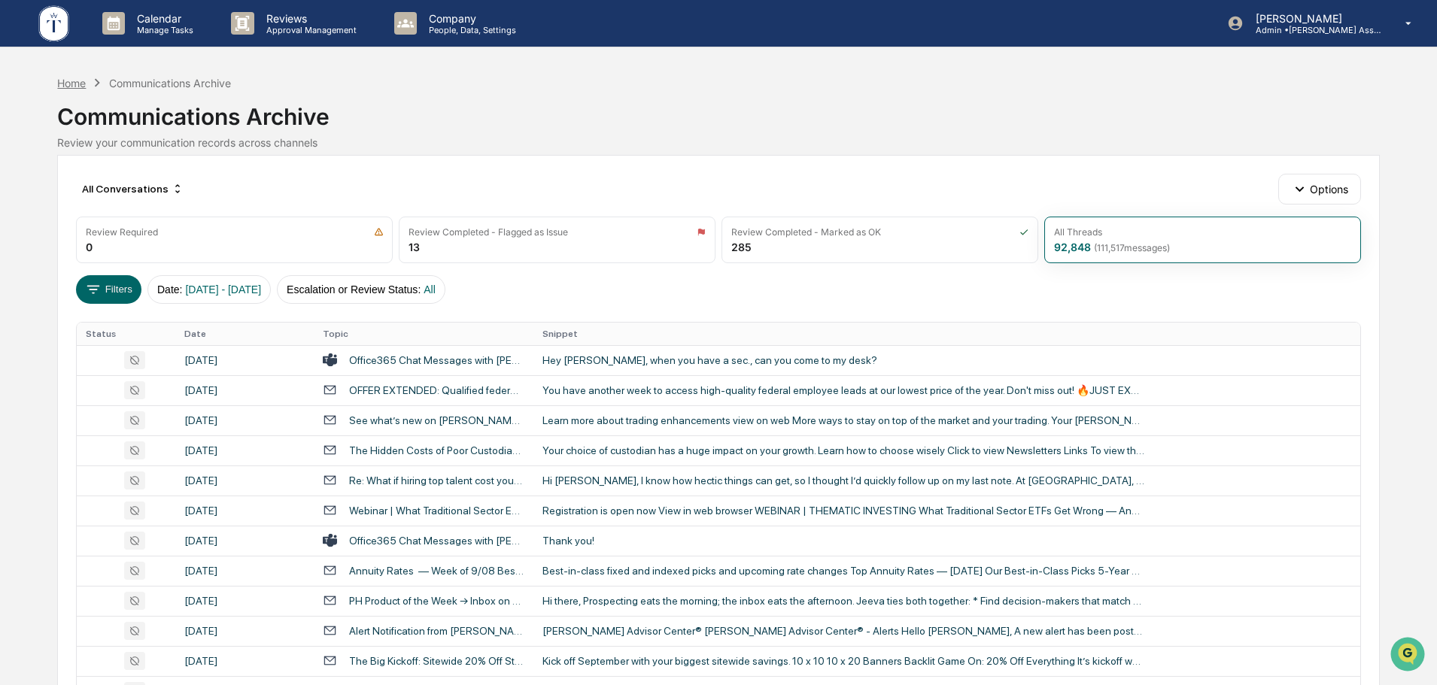
click at [76, 87] on div "Home" at bounding box center [71, 83] width 29 height 13
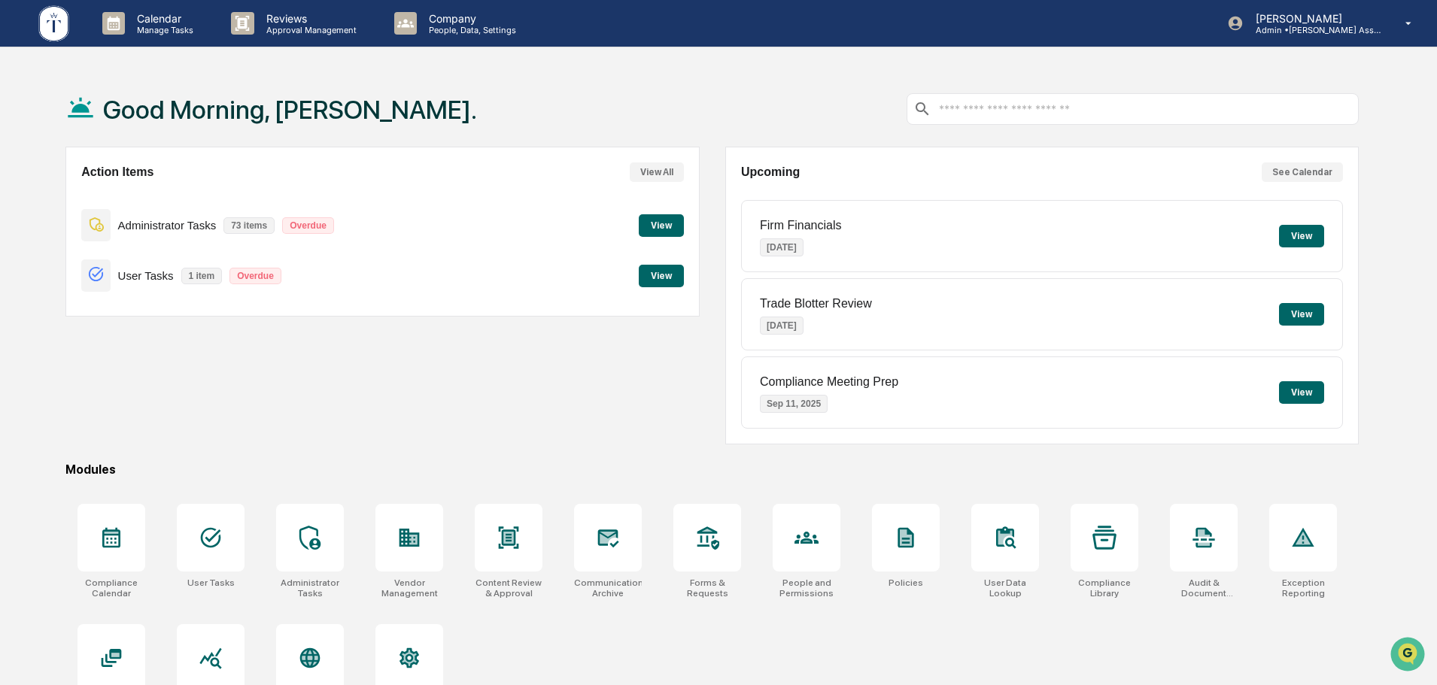
click at [663, 280] on button "View" at bounding box center [661, 276] width 45 height 23
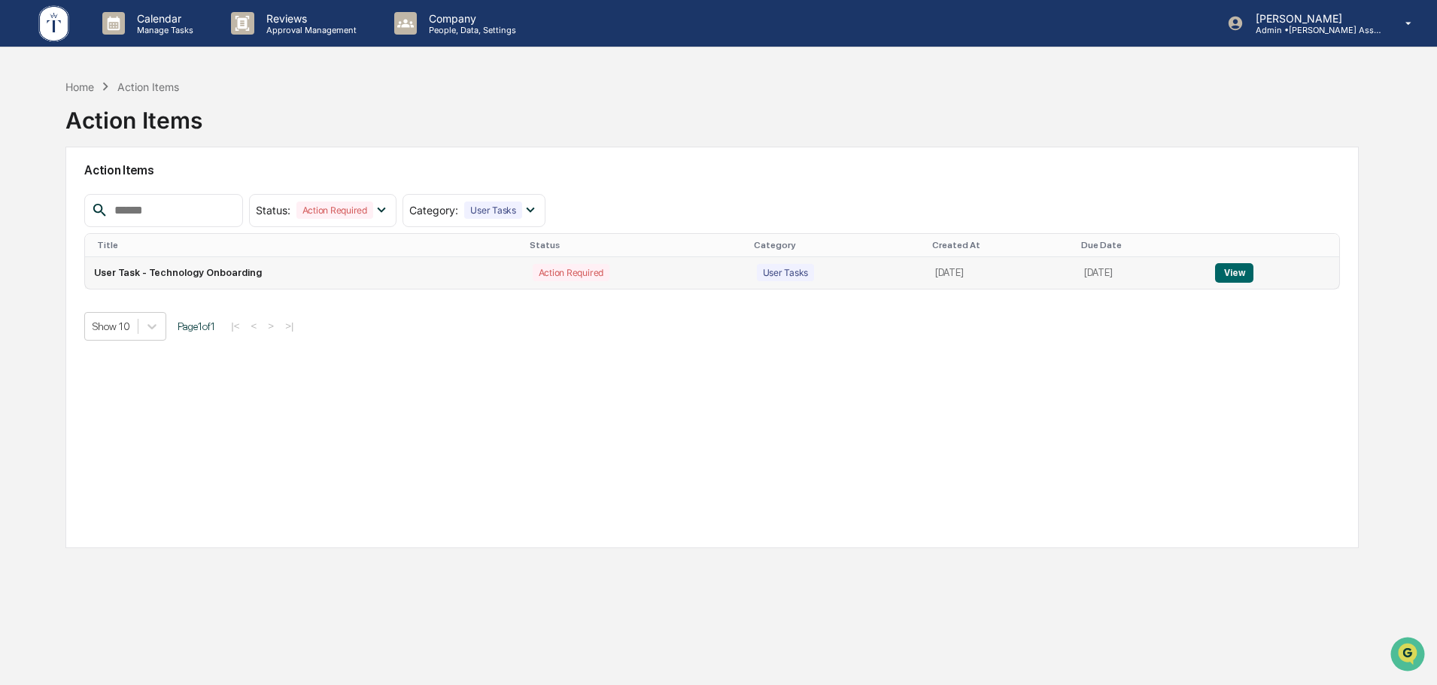
click at [1243, 275] on button "View" at bounding box center [1234, 273] width 38 height 20
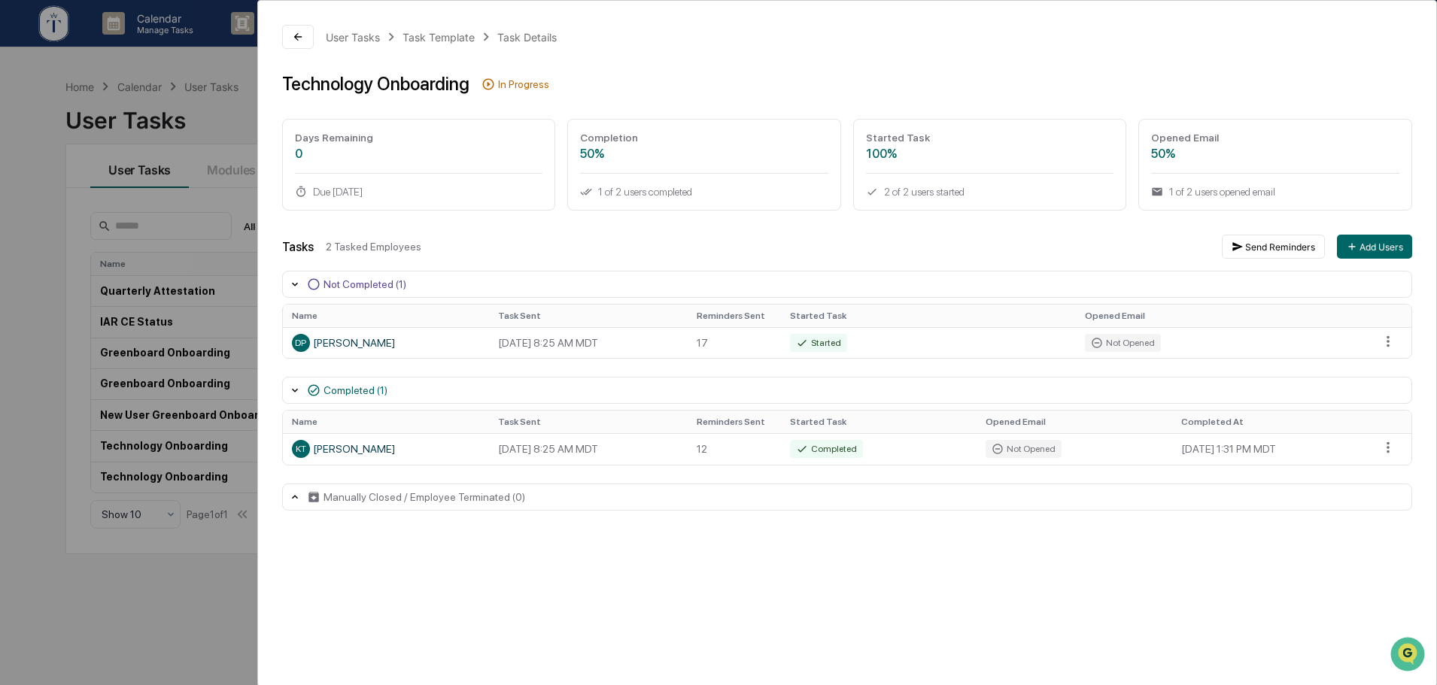
click at [237, 123] on div "User Tasks Task Template Task Details Technology Onboarding In Progress Days Re…" at bounding box center [718, 342] width 1437 height 685
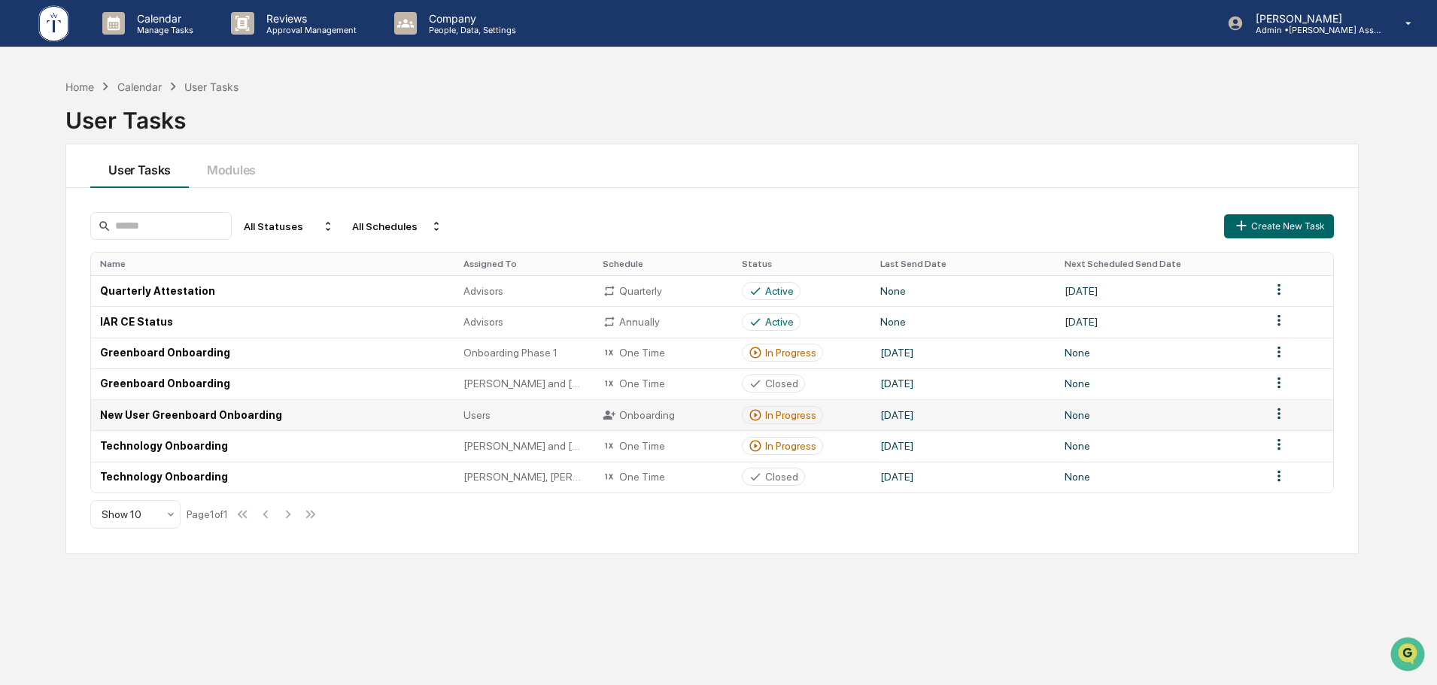
click at [774, 415] on div "In Progress" at bounding box center [790, 415] width 51 height 12
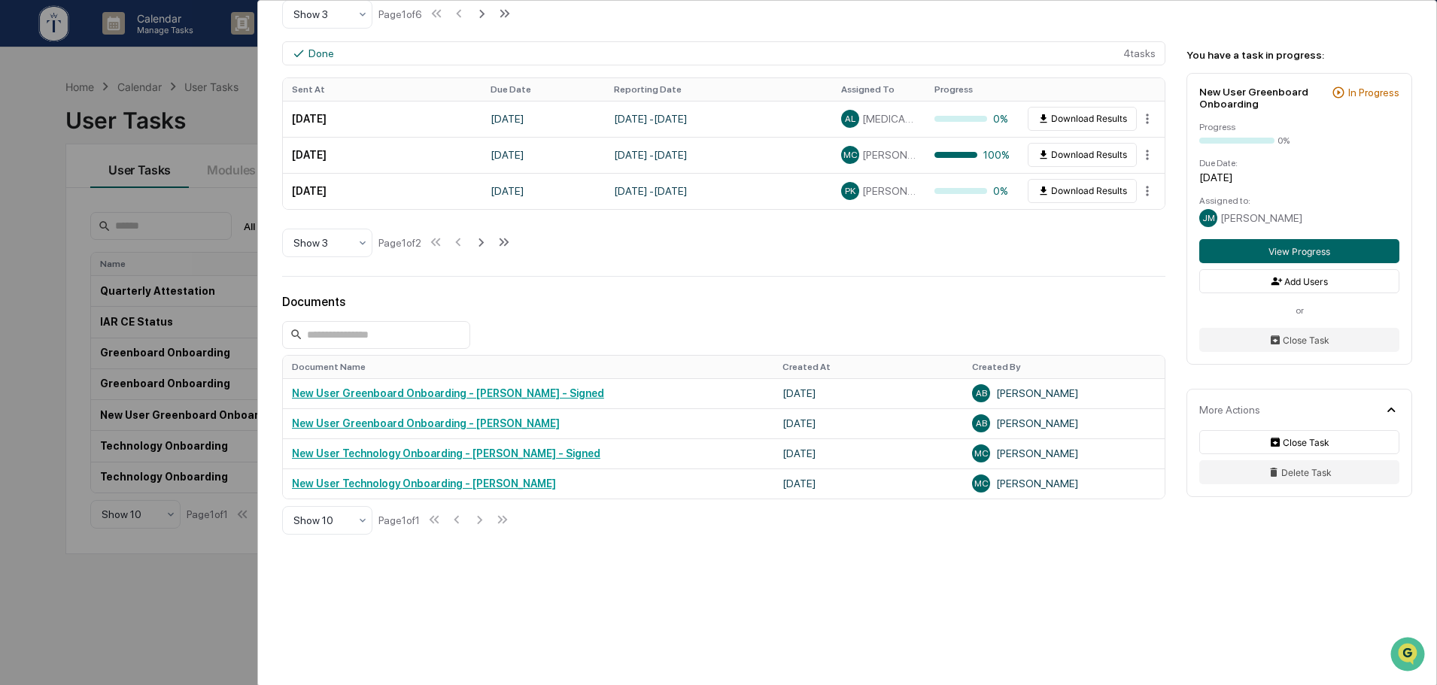
scroll to position [63, 0]
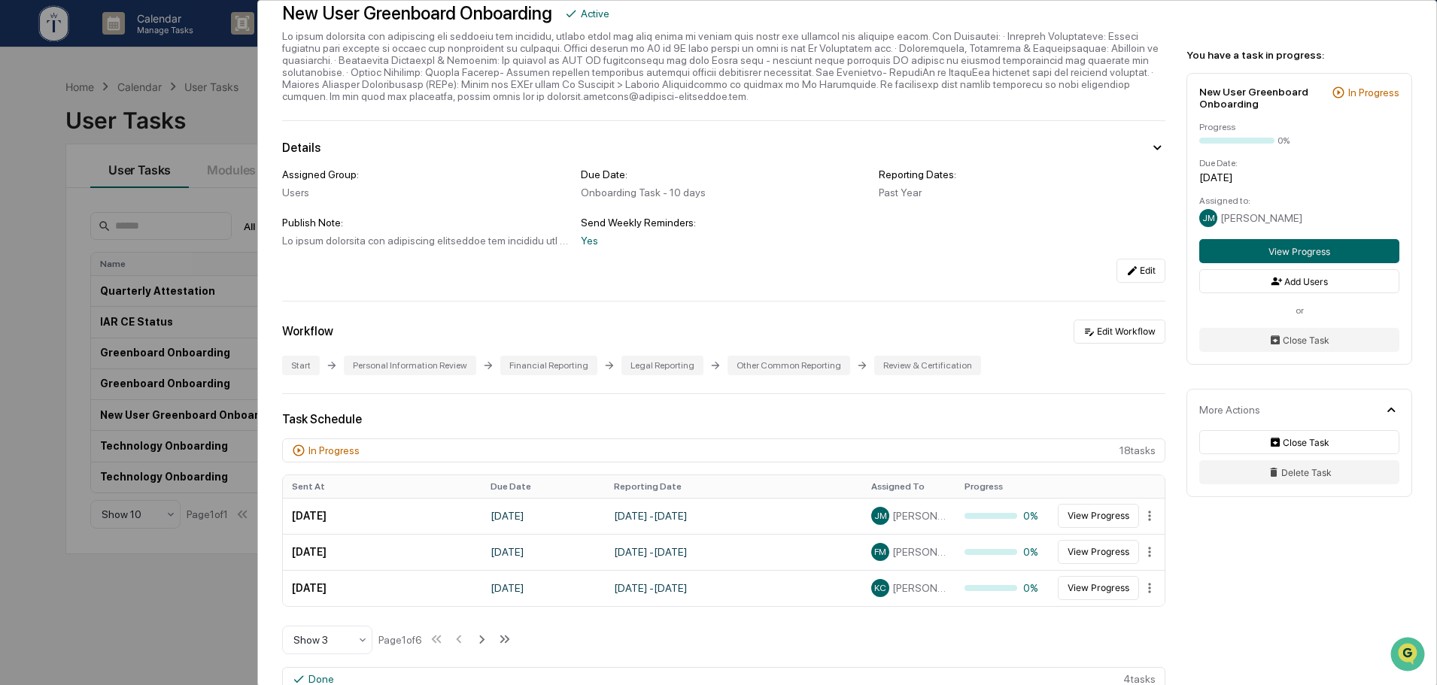
click at [202, 124] on div "User Tasks New User Greenboard Onboarding New User Greenboard Onboarding Active…" at bounding box center [718, 342] width 1437 height 685
